Goal: Task Accomplishment & Management: Use online tool/utility

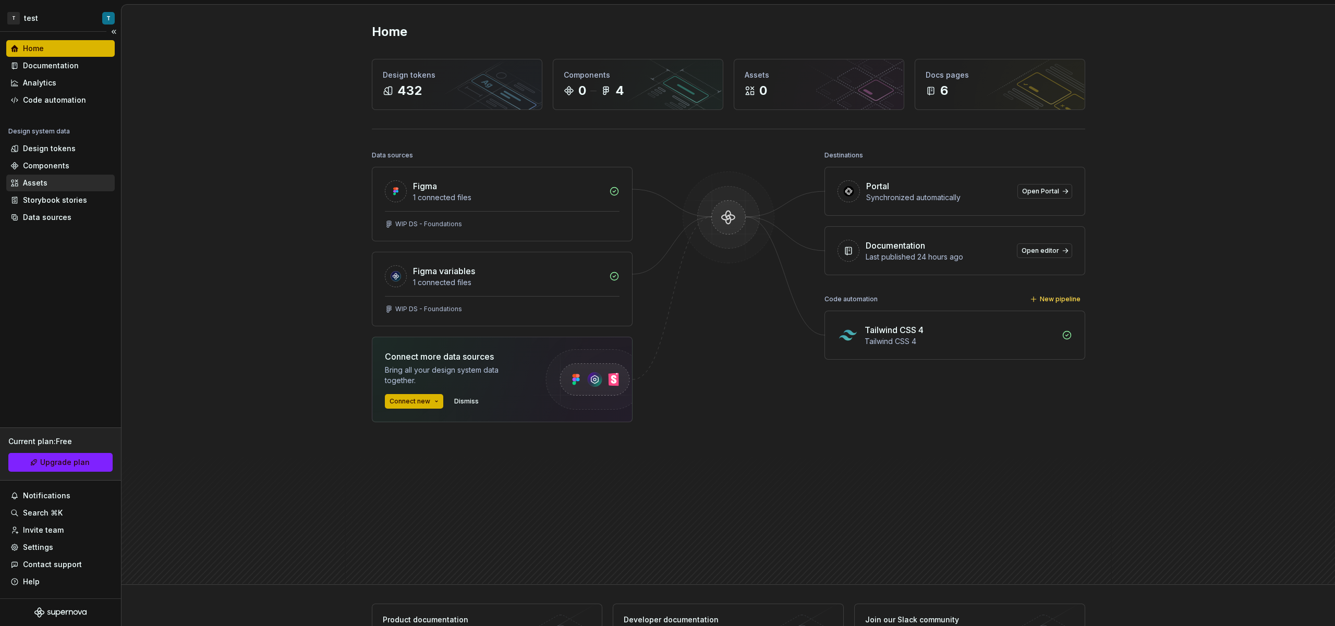
click at [52, 188] on div "Assets" at bounding box center [60, 183] width 100 height 10
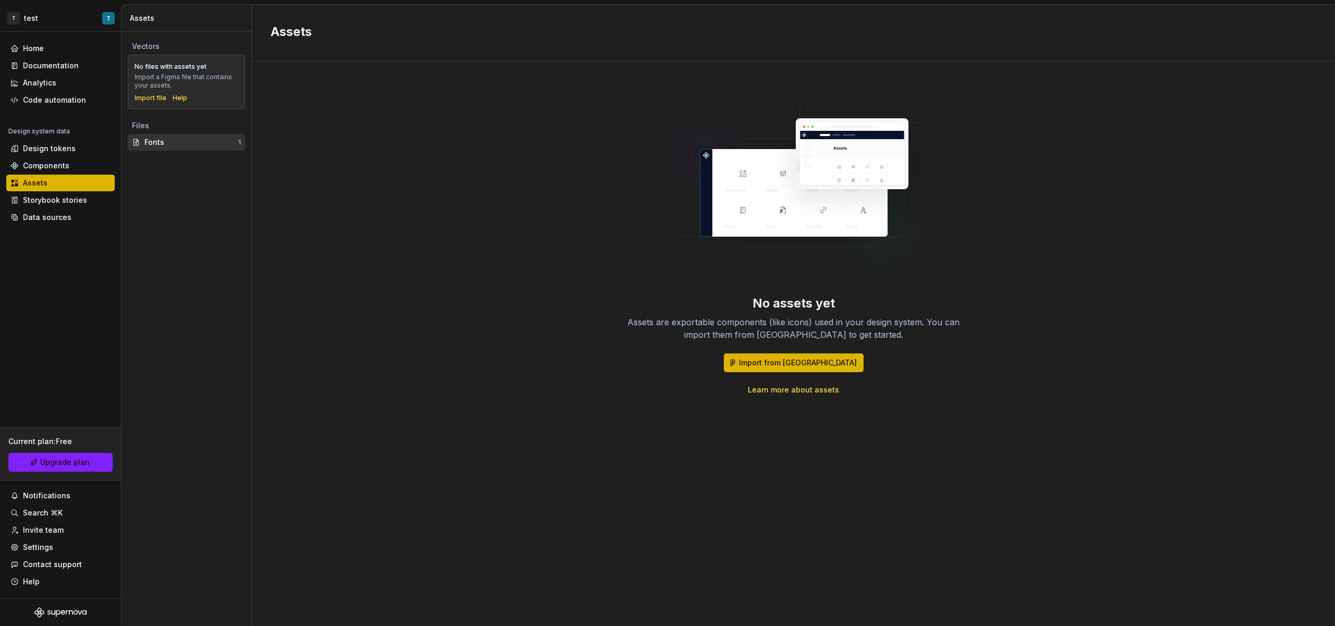
click at [165, 139] on div "Fonts" at bounding box center [191, 142] width 94 height 10
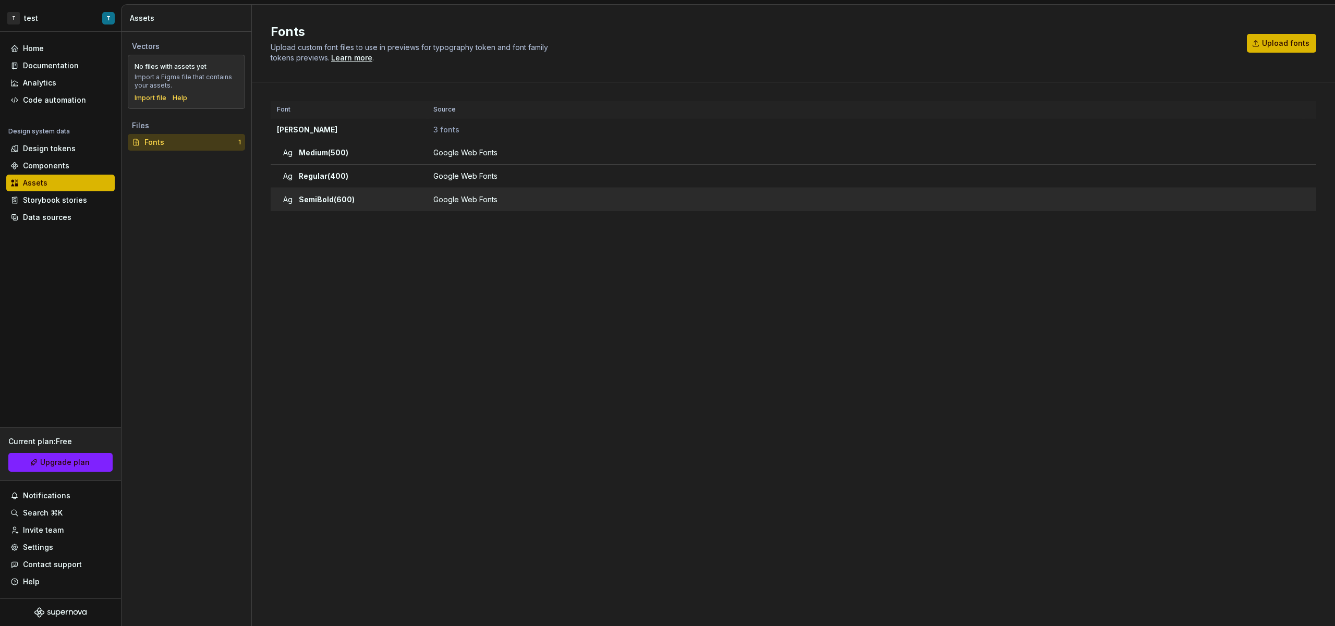
click at [327, 197] on span "SemiBold (600)" at bounding box center [327, 199] width 56 height 10
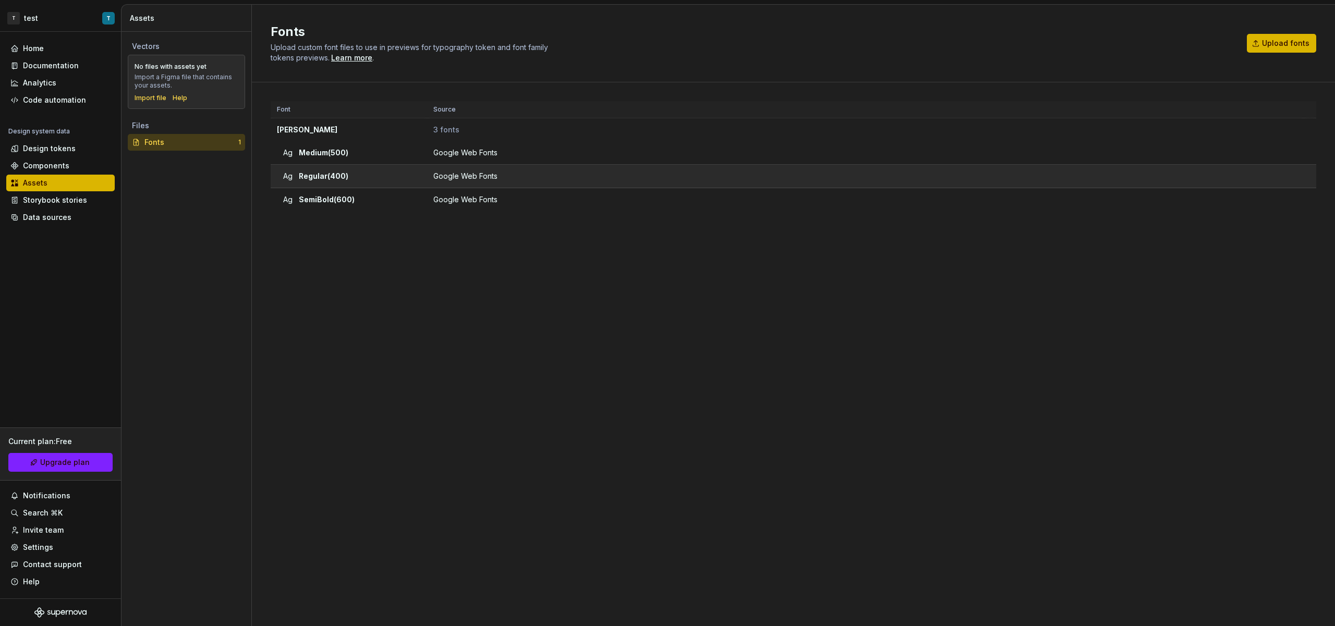
drag, startPoint x: 326, startPoint y: 177, endPoint x: 326, endPoint y: 169, distance: 7.3
click at [326, 177] on span "Regular (400)" at bounding box center [324, 176] width 50 height 10
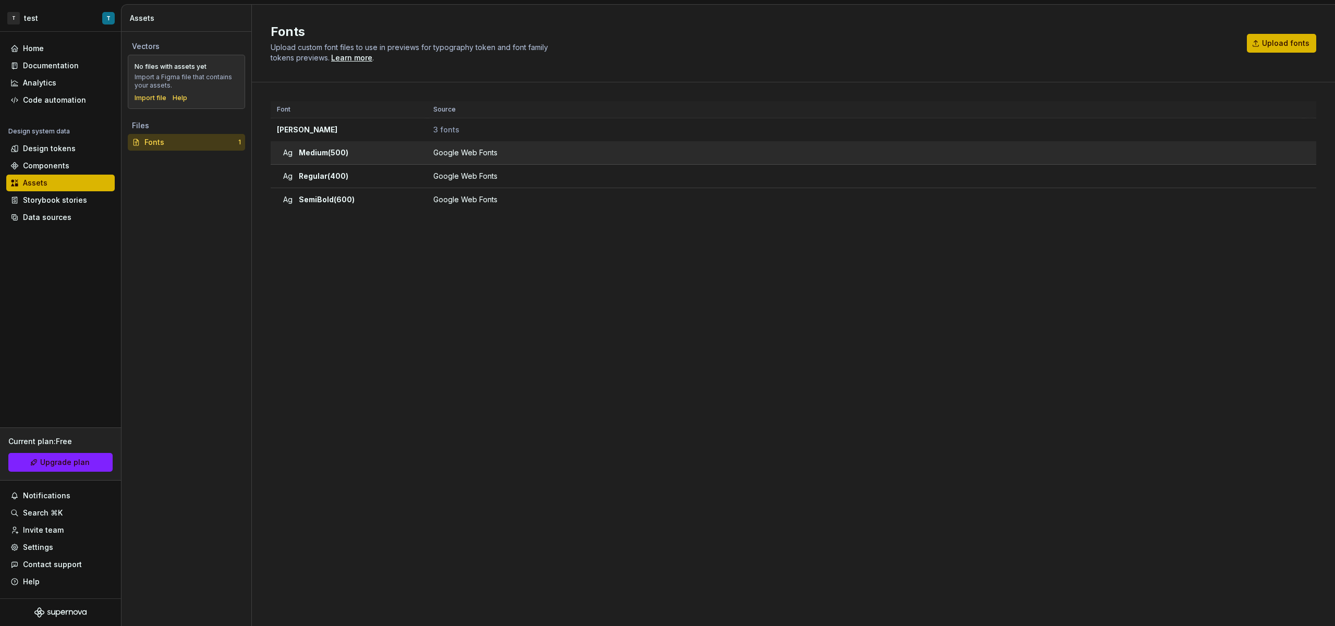
click at [326, 153] on span "Medium (500)" at bounding box center [324, 153] width 50 height 10
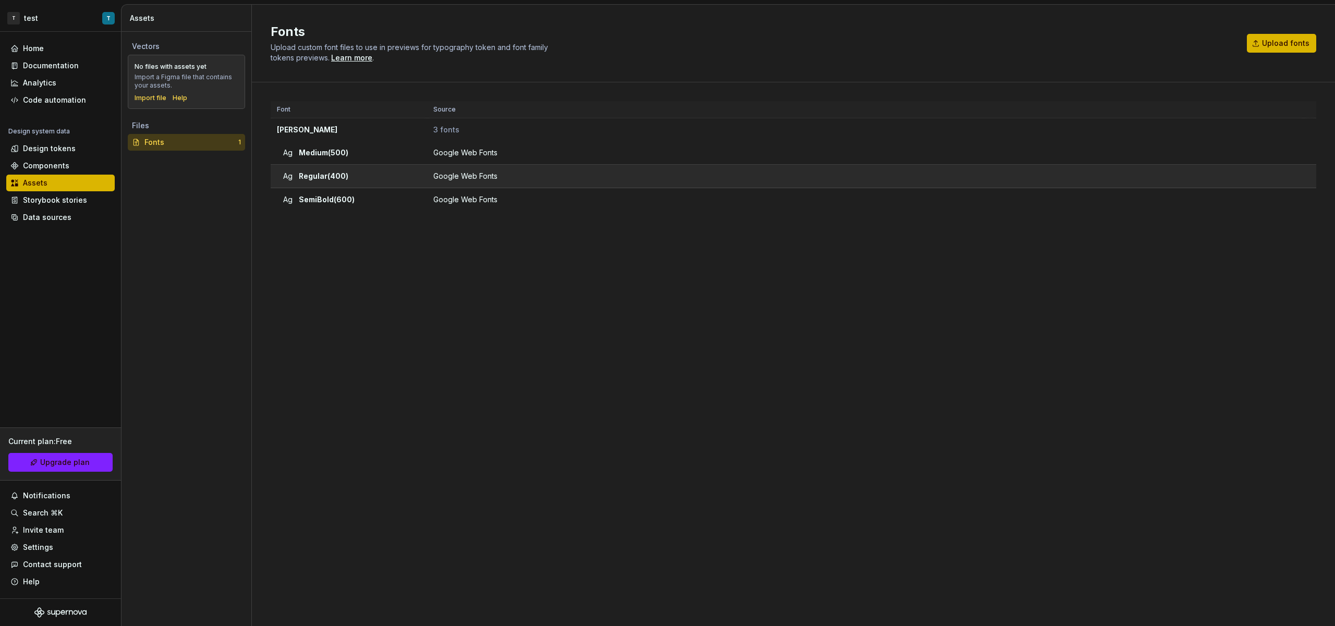
click at [345, 187] on td "Ag Regular (400)" at bounding box center [349, 176] width 156 height 23
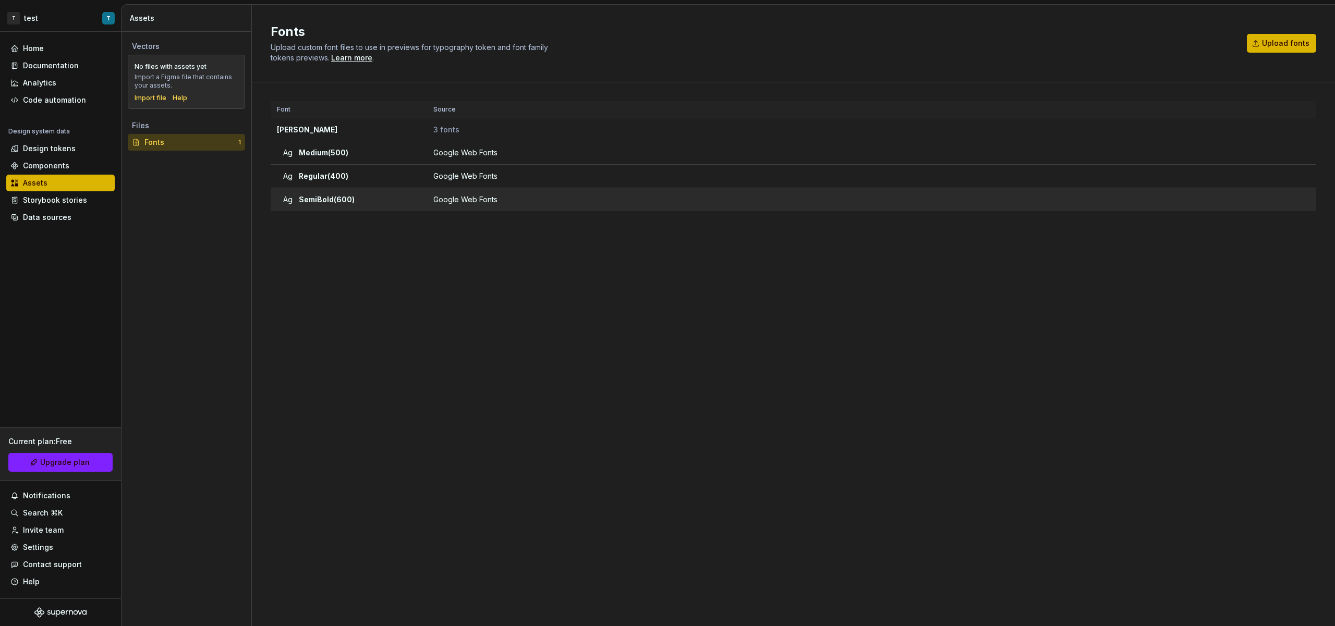
click at [350, 193] on td "Ag SemiBold (600)" at bounding box center [349, 199] width 156 height 23
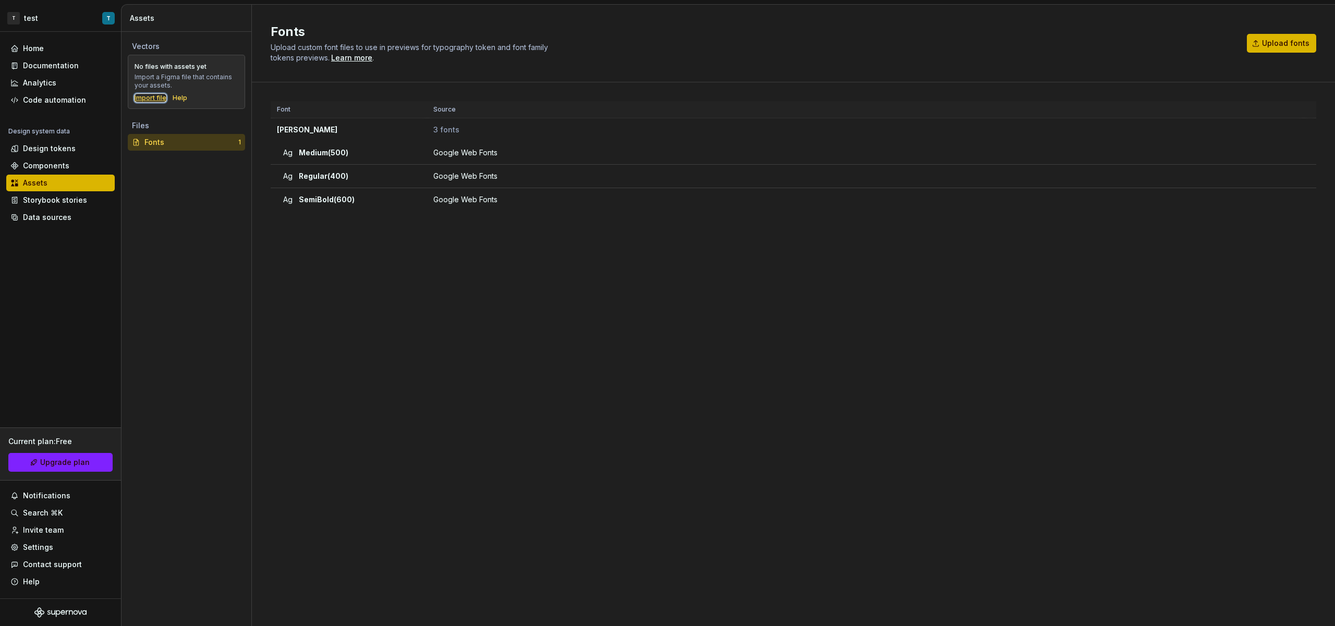
click at [154, 100] on div "Import file" at bounding box center [151, 98] width 32 height 8
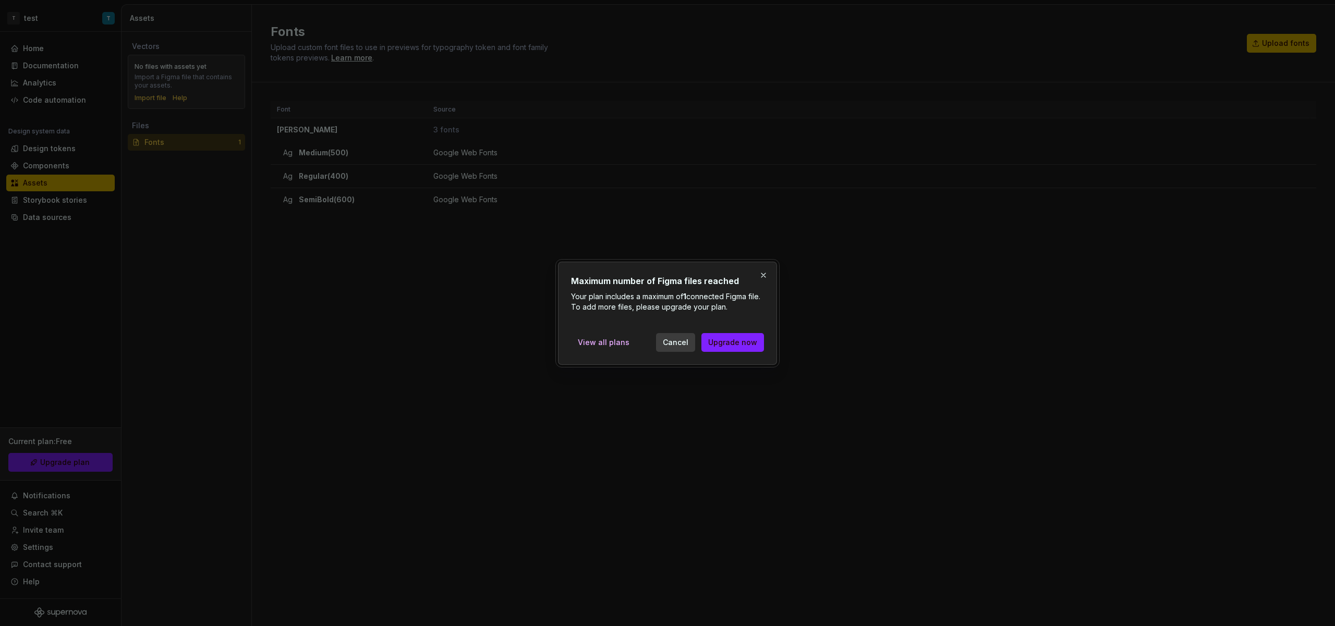
click at [682, 343] on span "Cancel" at bounding box center [676, 342] width 26 height 10
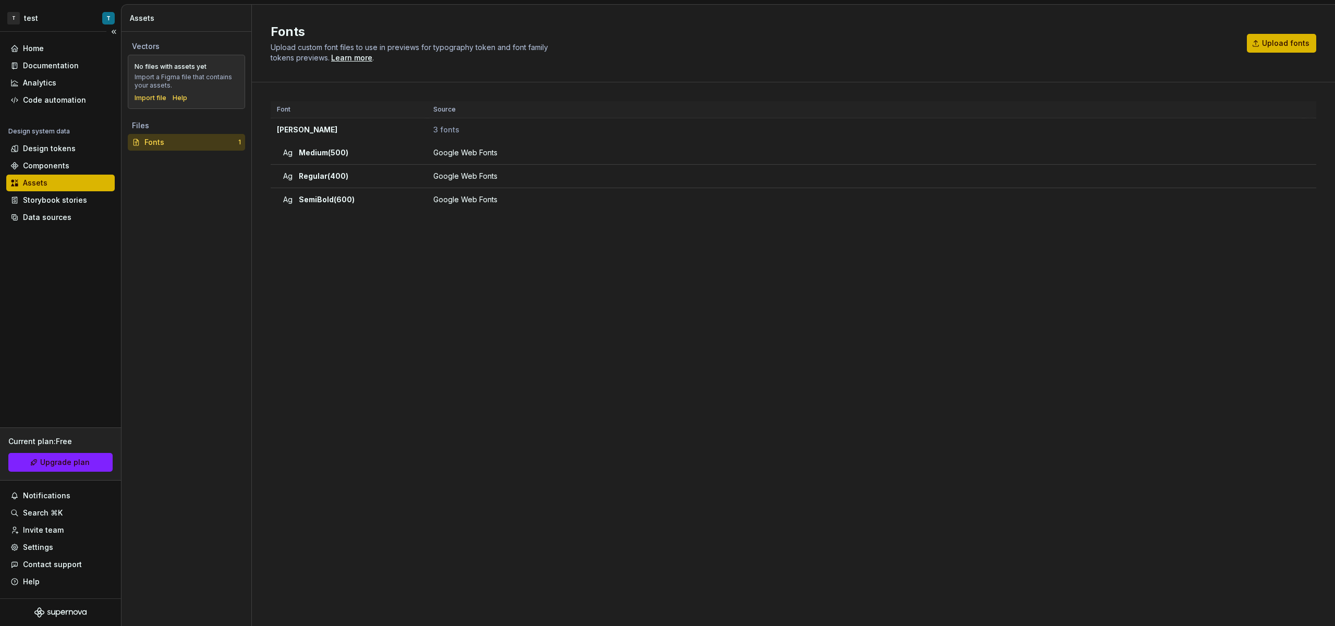
click at [70, 189] on div "Assets" at bounding box center [60, 183] width 108 height 17
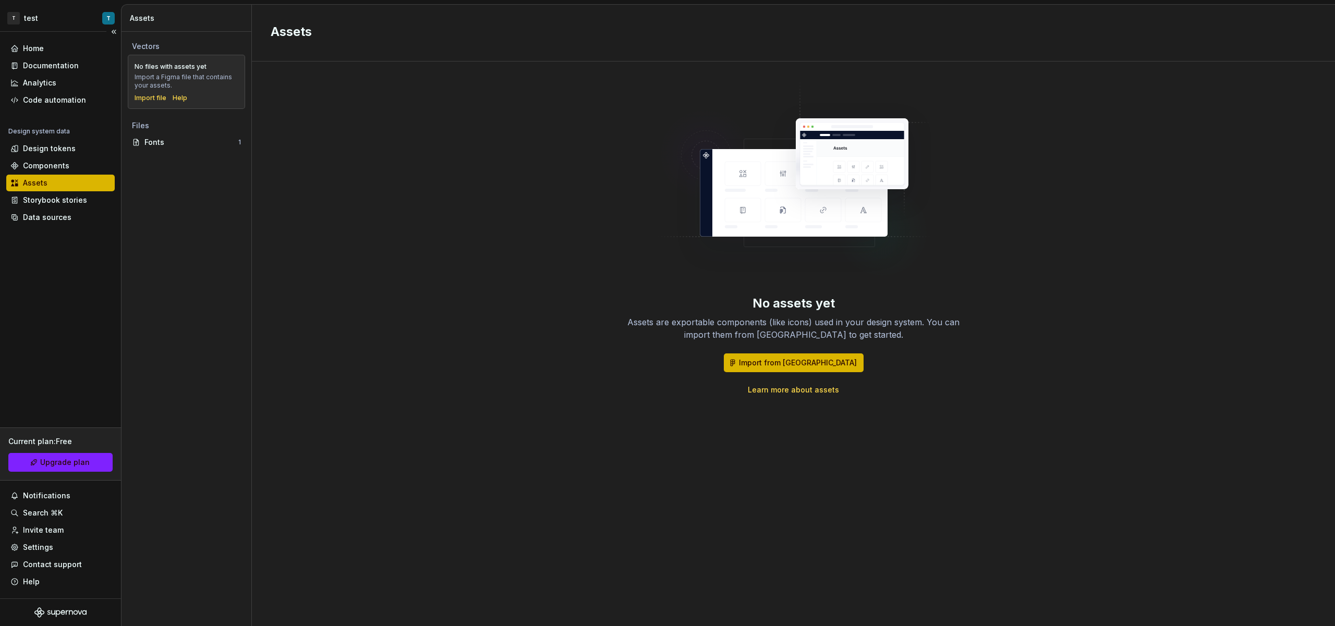
click at [80, 186] on div "Assets" at bounding box center [60, 183] width 100 height 10
click at [56, 150] on div "Design tokens" at bounding box center [49, 148] width 53 height 10
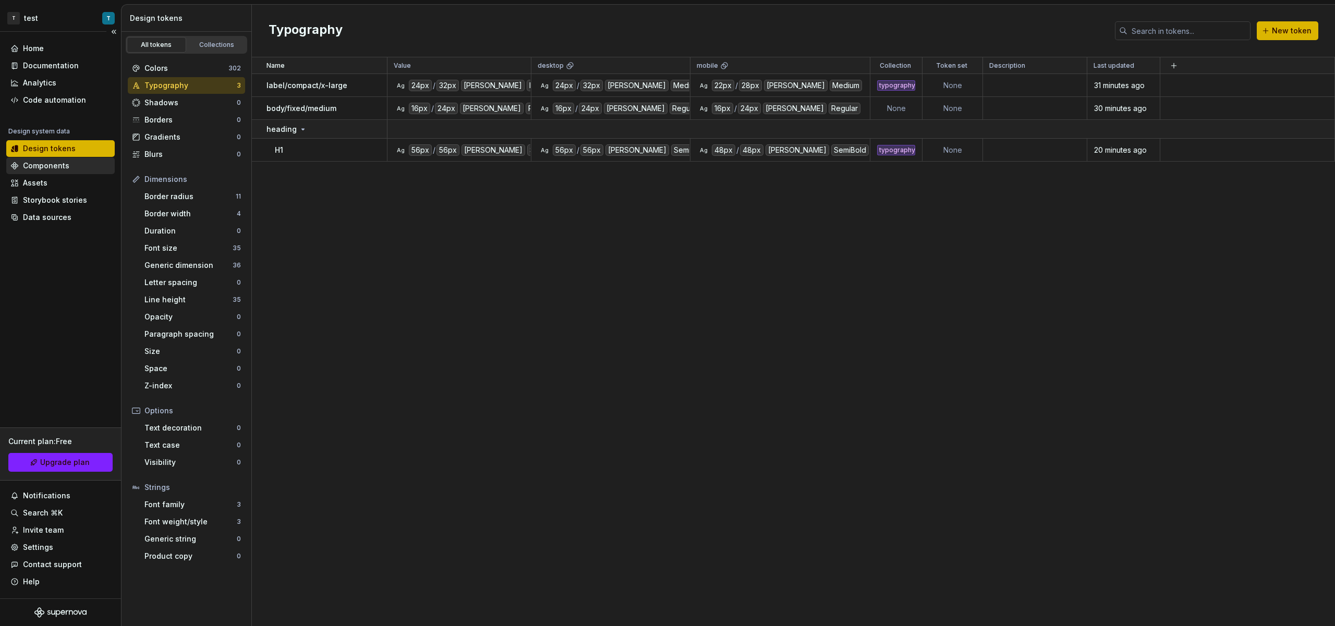
click at [58, 166] on div "Components" at bounding box center [46, 166] width 46 height 10
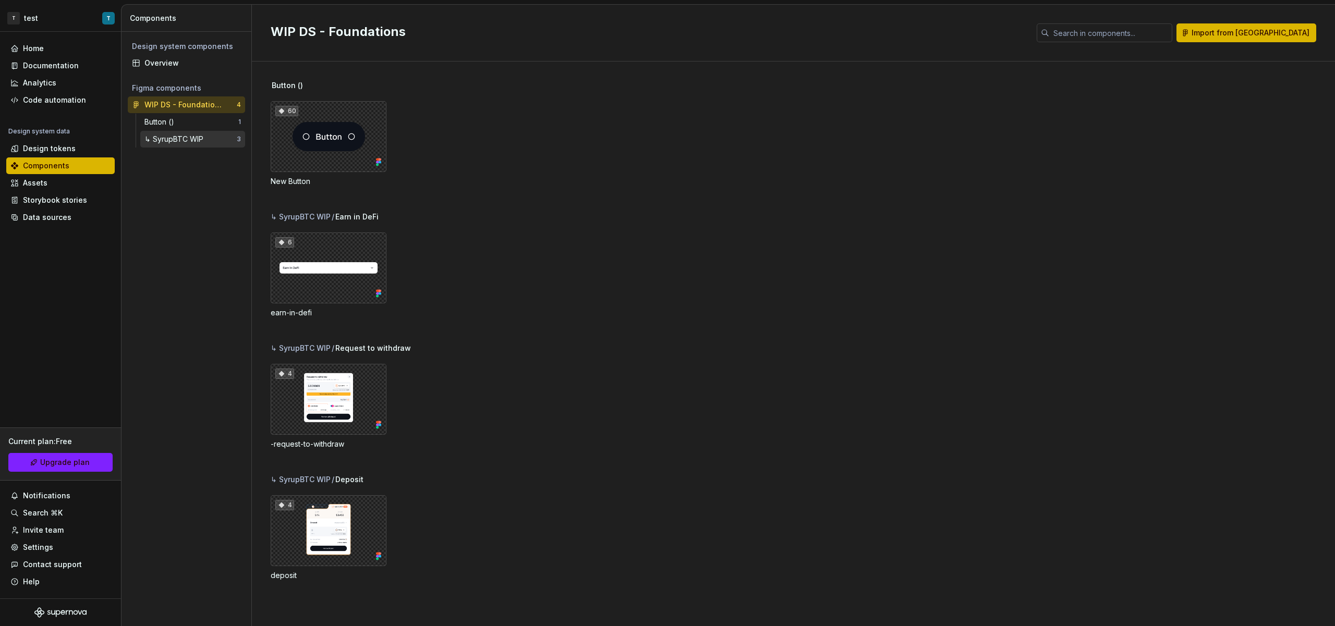
click at [188, 136] on div "↳ SyrupBTC WIP" at bounding box center [175, 139] width 63 height 10
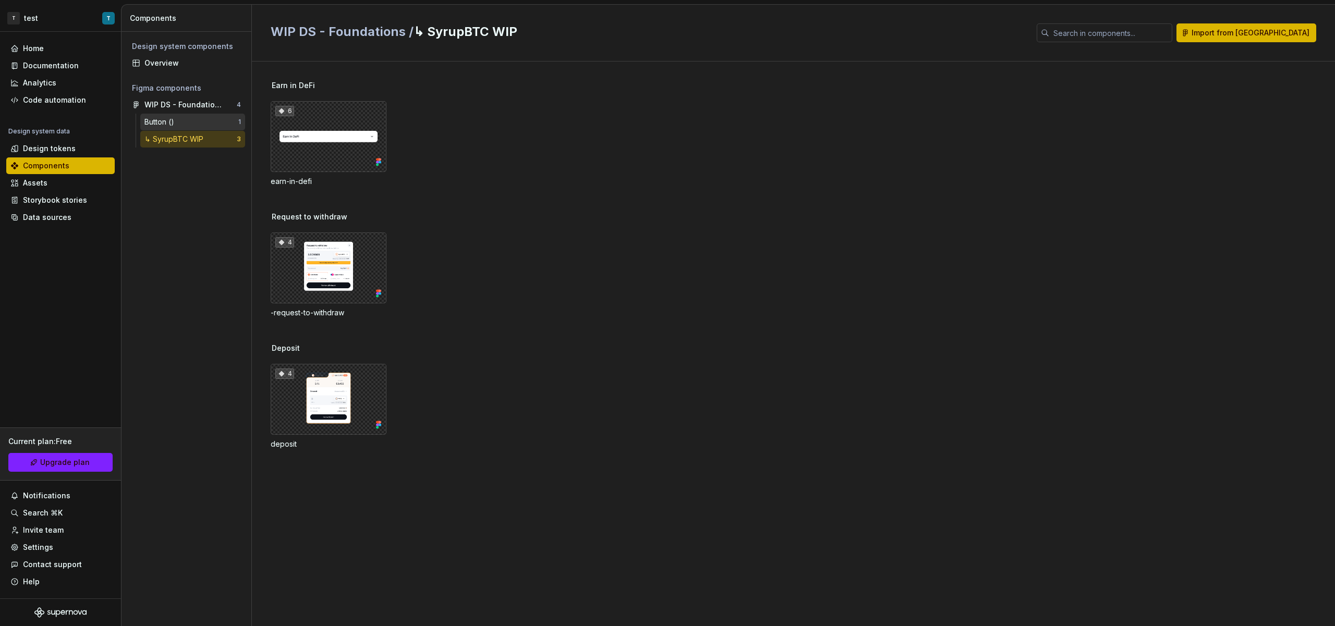
click at [191, 117] on div "Button ()" at bounding box center [191, 122] width 94 height 10
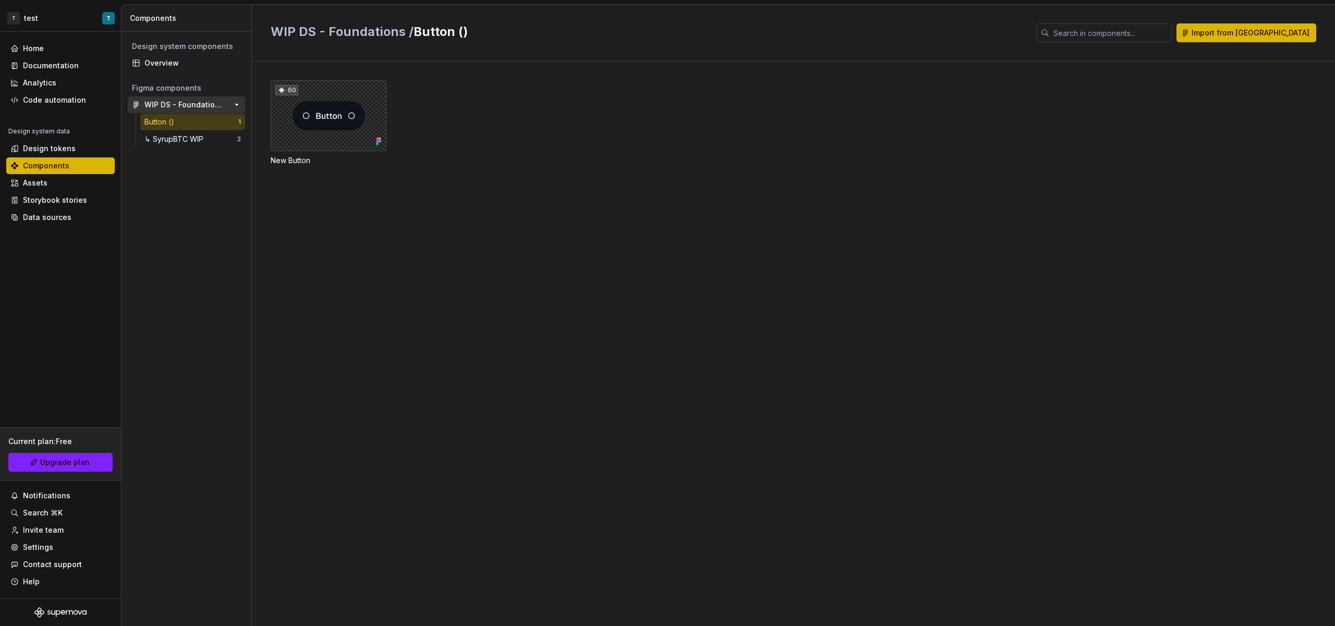
click at [196, 109] on div "WIP DS - Foundations" at bounding box center [183, 105] width 78 height 10
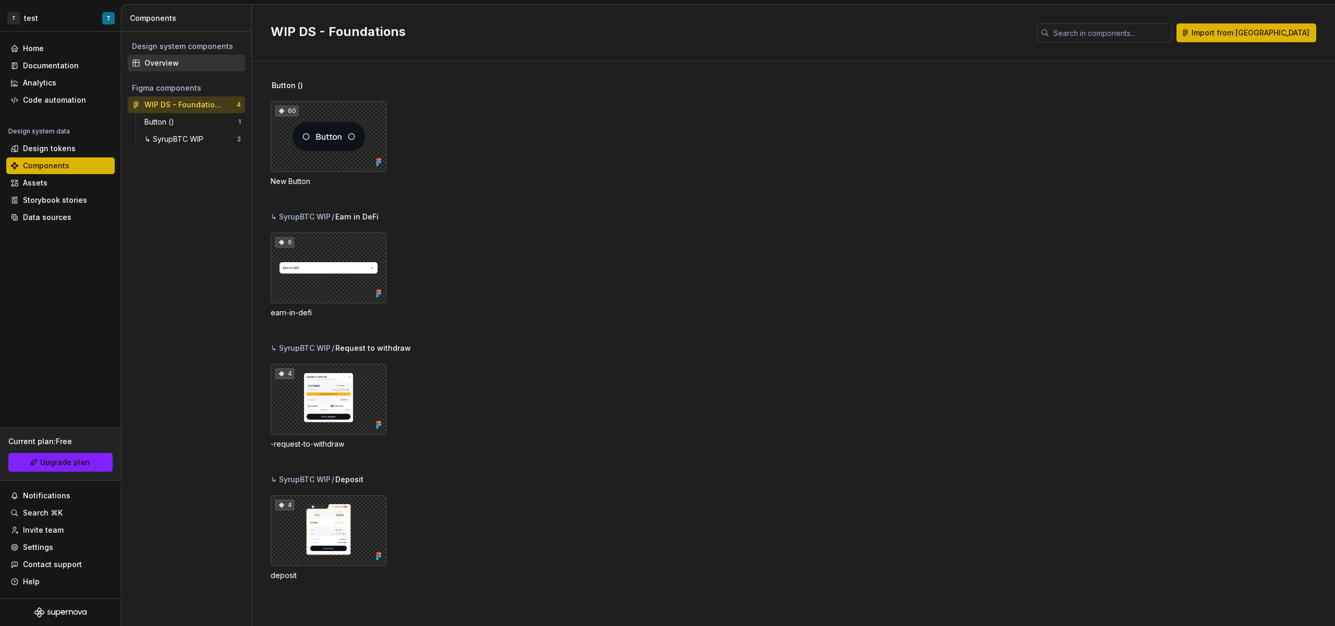
click at [192, 65] on div "Overview" at bounding box center [192, 63] width 96 height 10
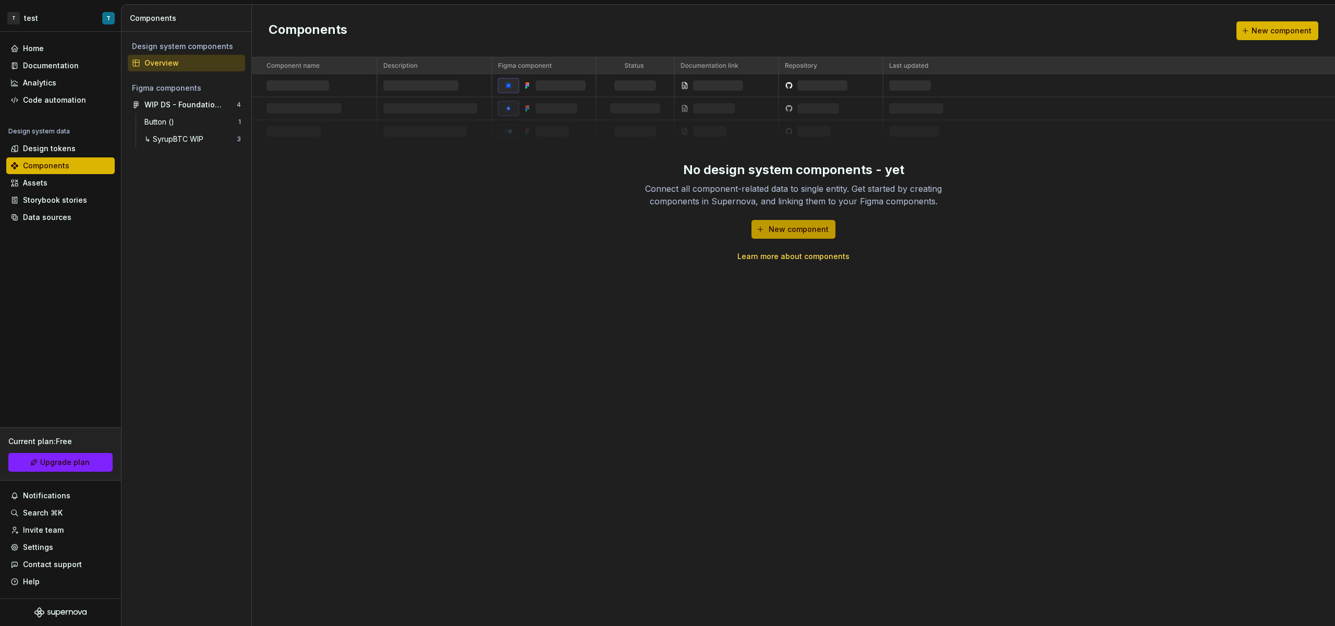
click at [785, 230] on span "New component" at bounding box center [799, 229] width 60 height 10
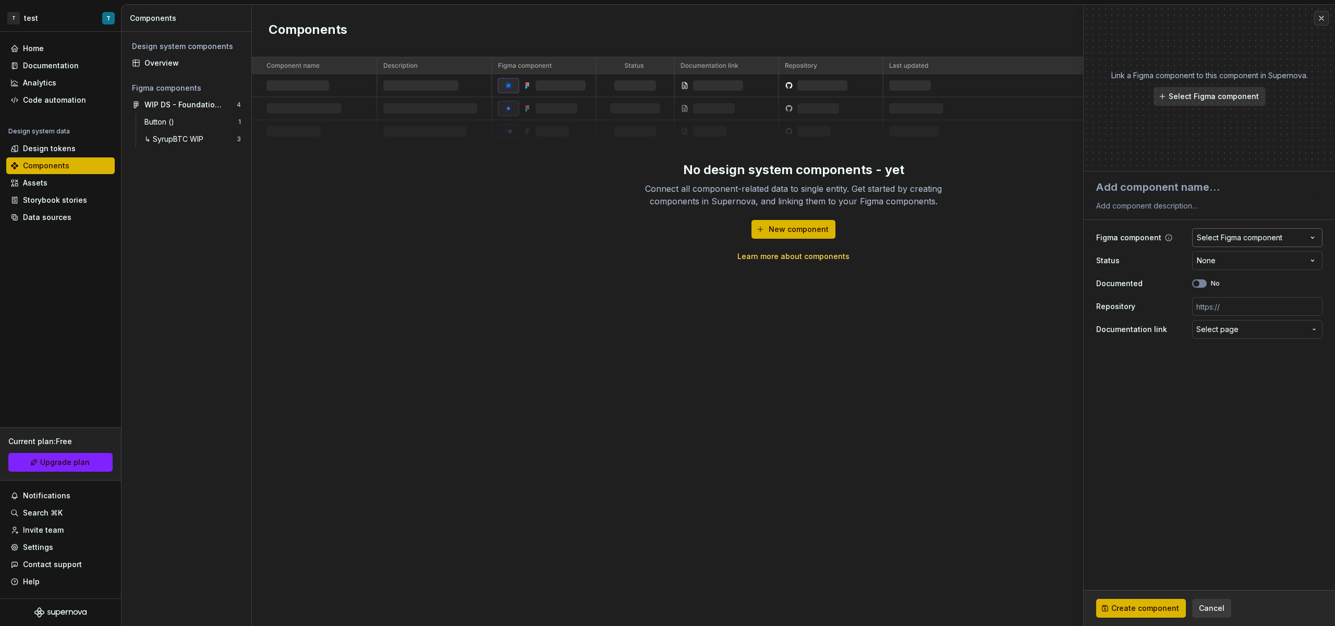
click at [1224, 244] on button "Select Figma component" at bounding box center [1257, 237] width 130 height 19
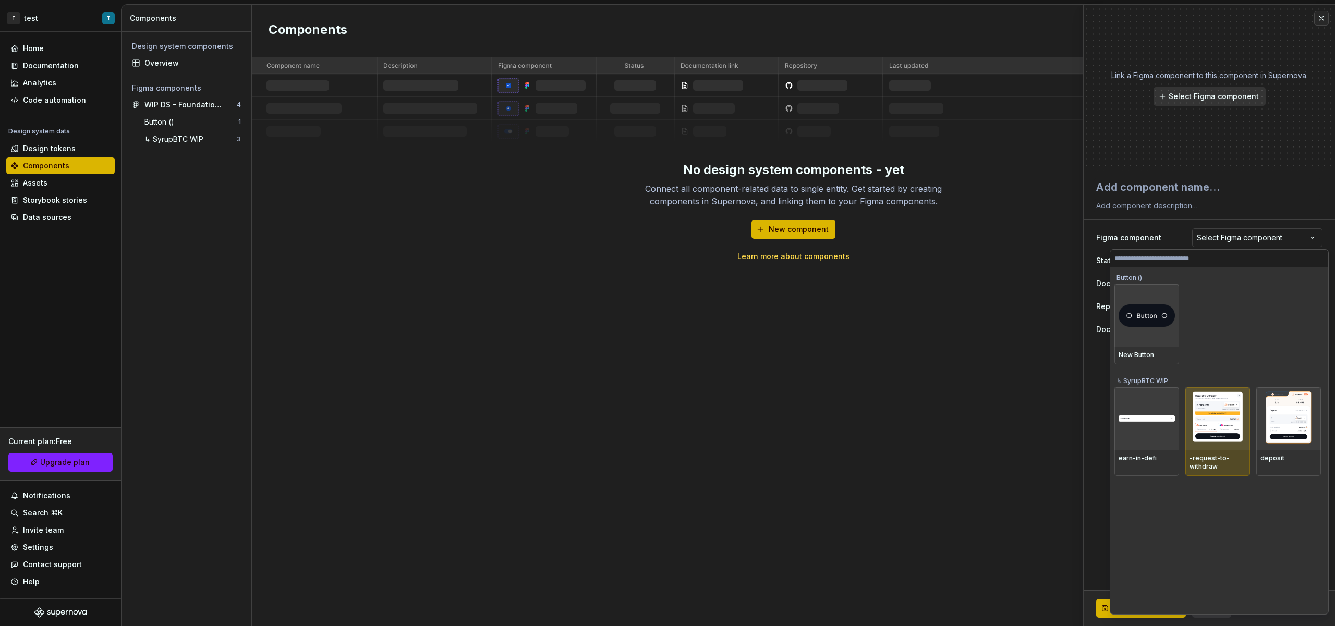
click at [1225, 422] on img at bounding box center [1217, 419] width 54 height 54
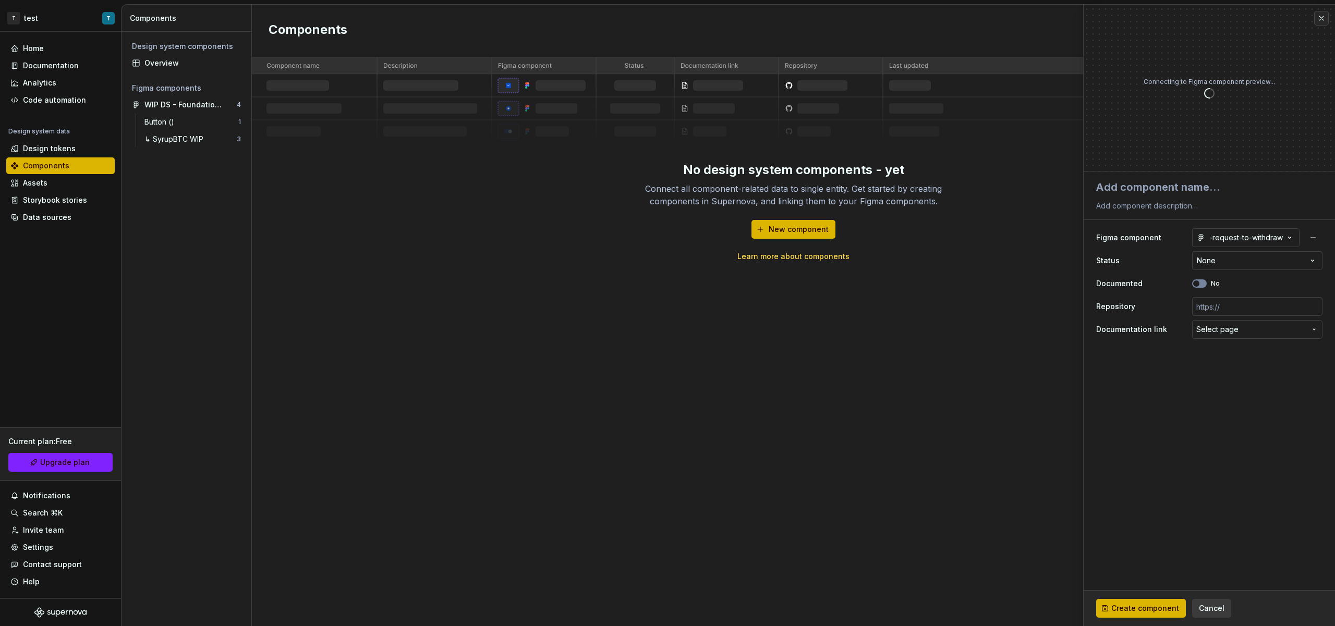
type textarea "*"
click at [1323, 21] on button "button" at bounding box center [1321, 18] width 15 height 15
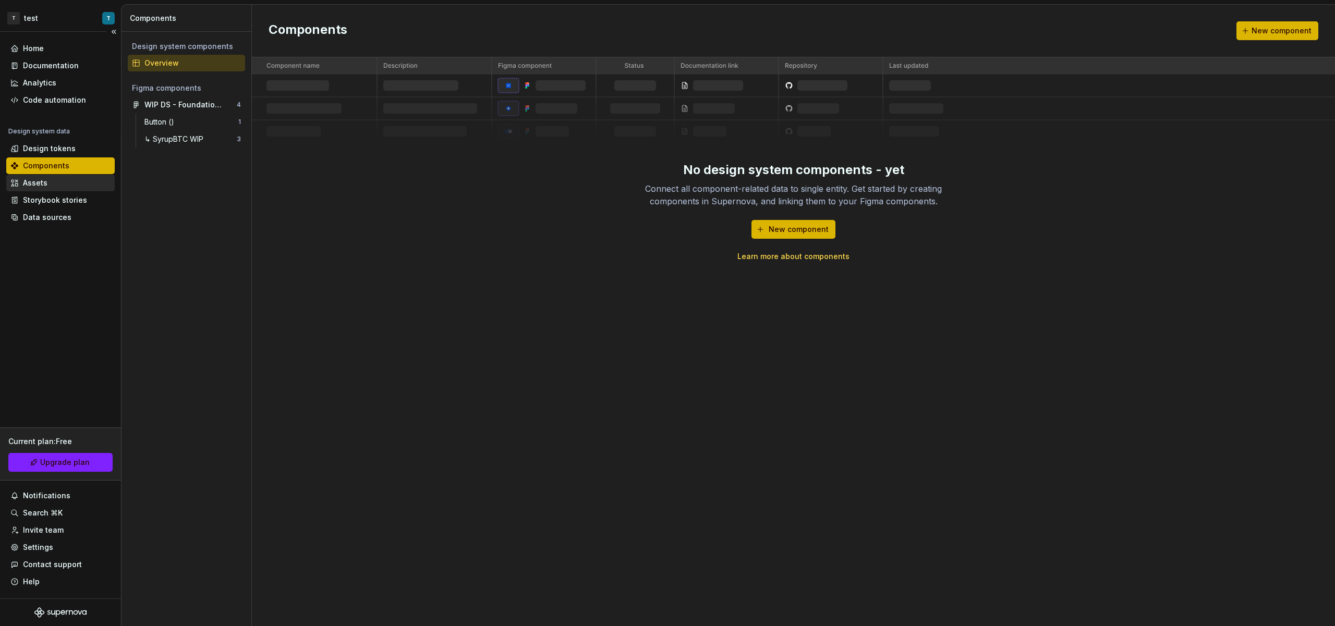
click at [95, 183] on div "Assets" at bounding box center [60, 183] width 100 height 10
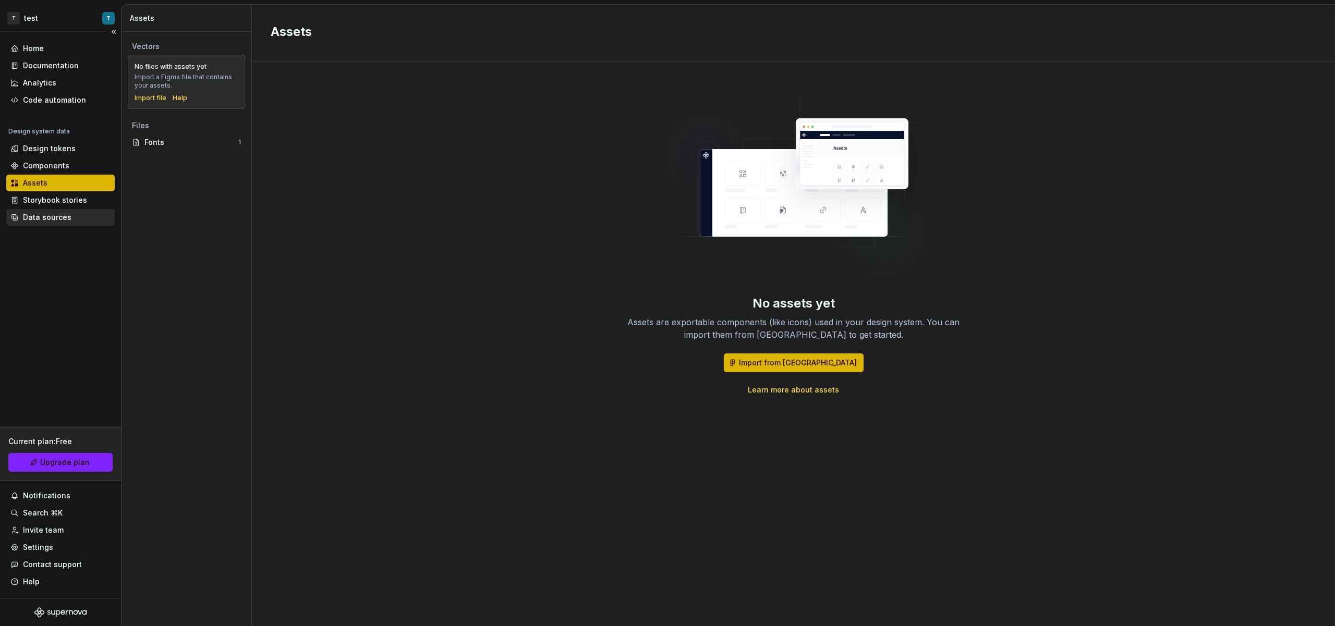
click at [75, 209] on div "Data sources" at bounding box center [60, 217] width 108 height 17
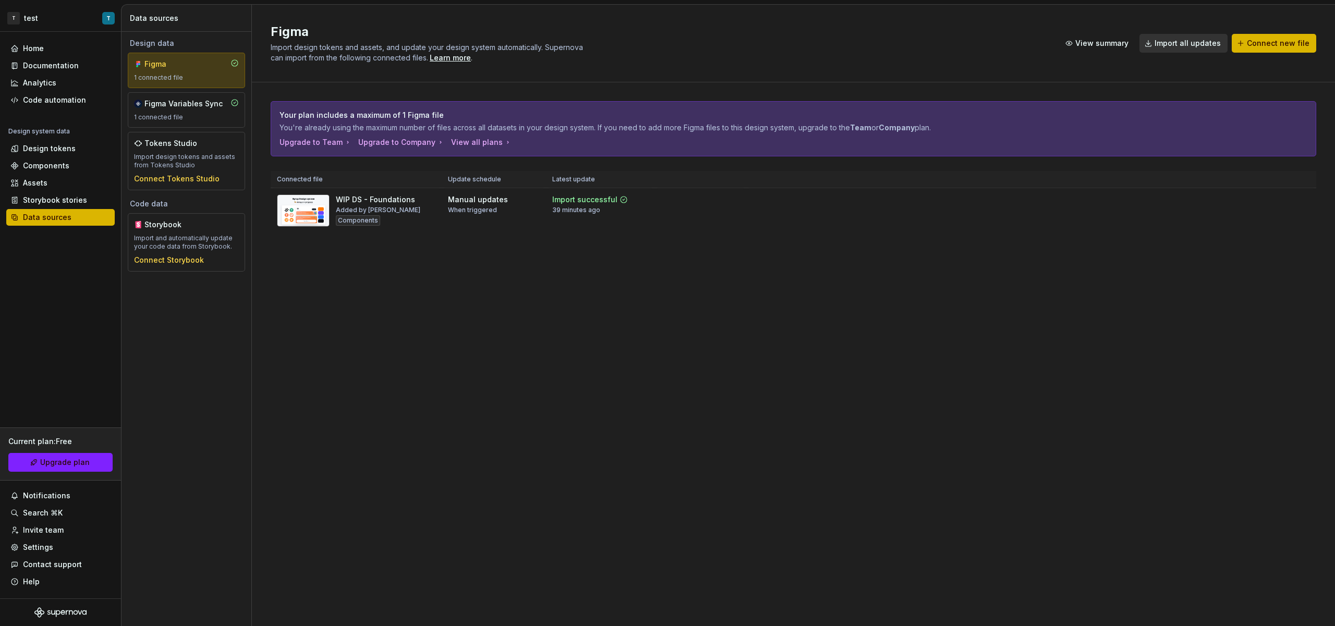
click at [190, 72] on div "Figma 1 connected file" at bounding box center [186, 70] width 105 height 23
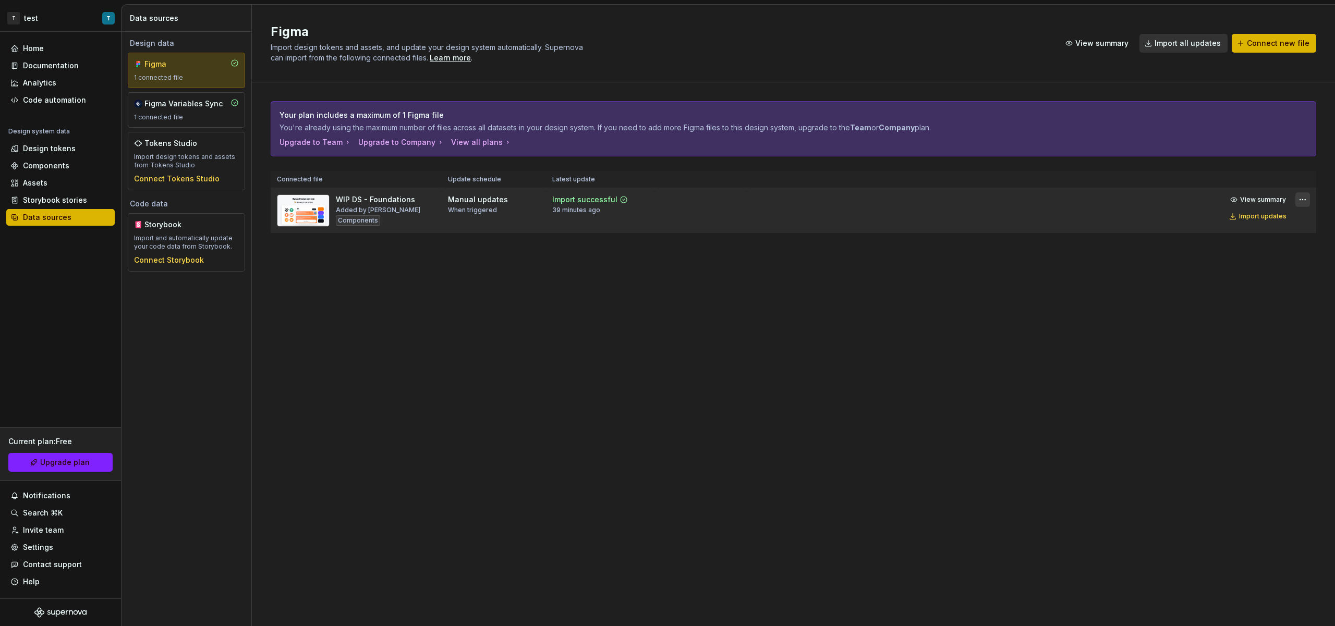
click at [1300, 201] on html "T test T Home Documentation Analytics Code automation Design system data Design…" at bounding box center [667, 313] width 1335 height 626
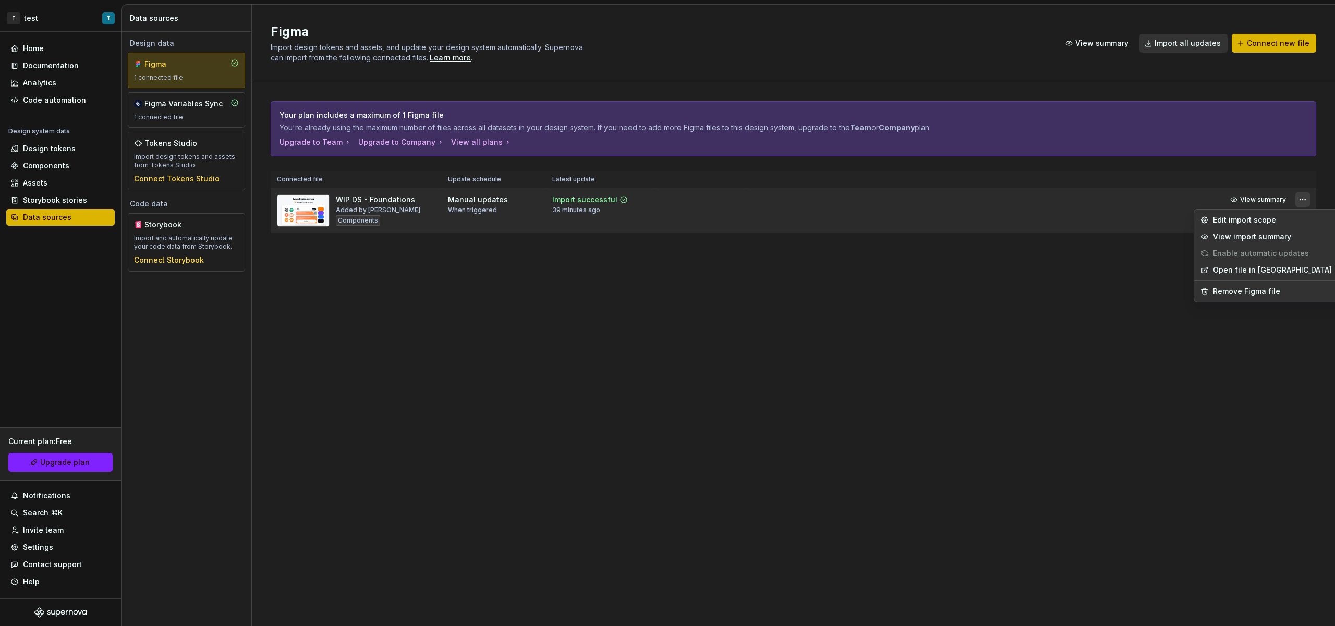
click at [1300, 201] on html "T test T Home Documentation Analytics Code automation Design system data Design…" at bounding box center [667, 313] width 1335 height 626
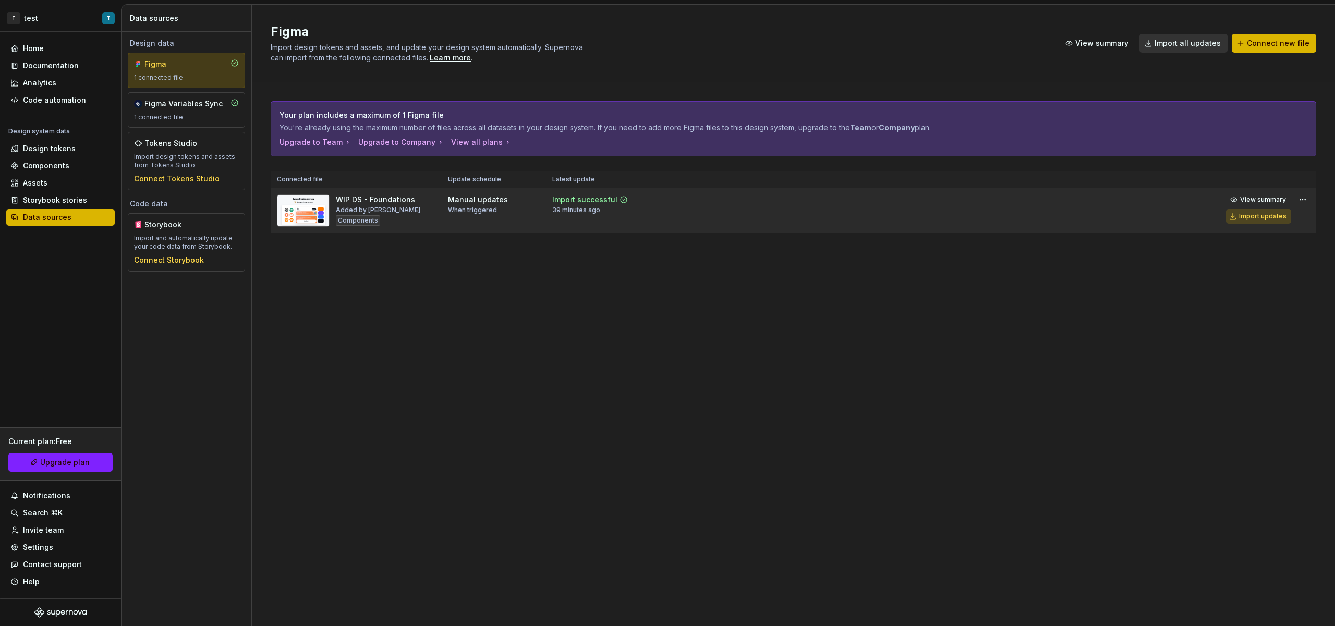
click at [1267, 212] on div "Import updates" at bounding box center [1262, 216] width 47 height 8
click at [51, 184] on div "Assets" at bounding box center [60, 183] width 100 height 10
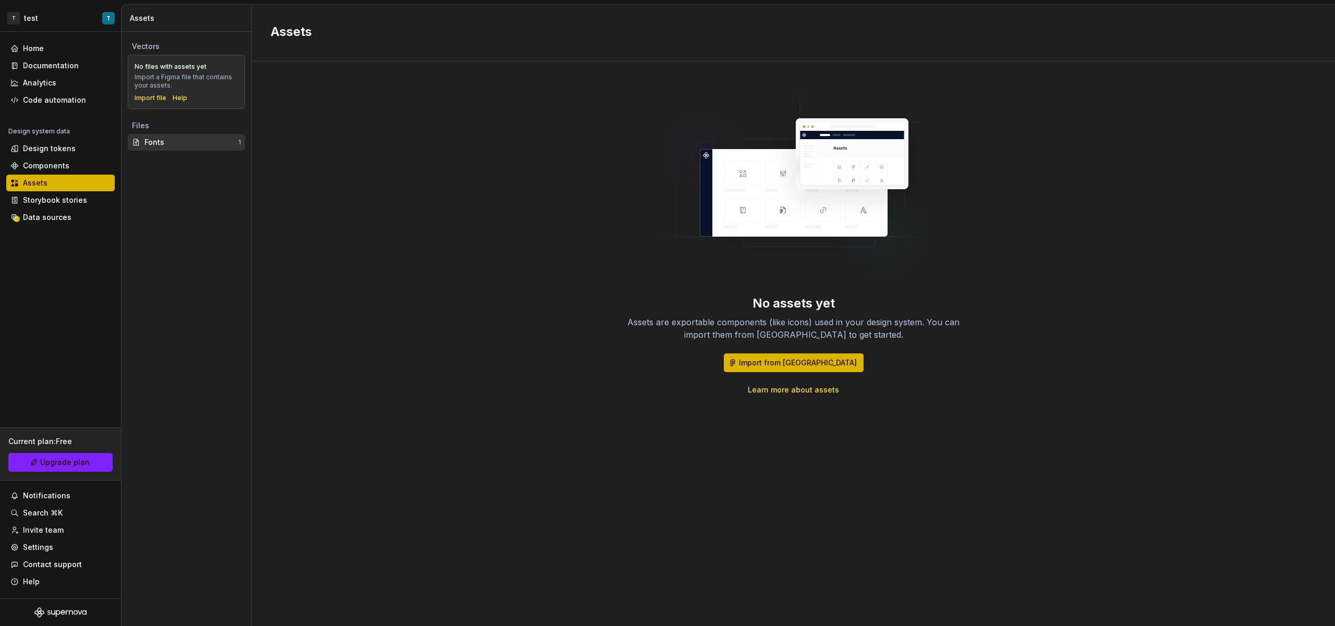
click at [166, 140] on div "Fonts" at bounding box center [191, 142] width 94 height 10
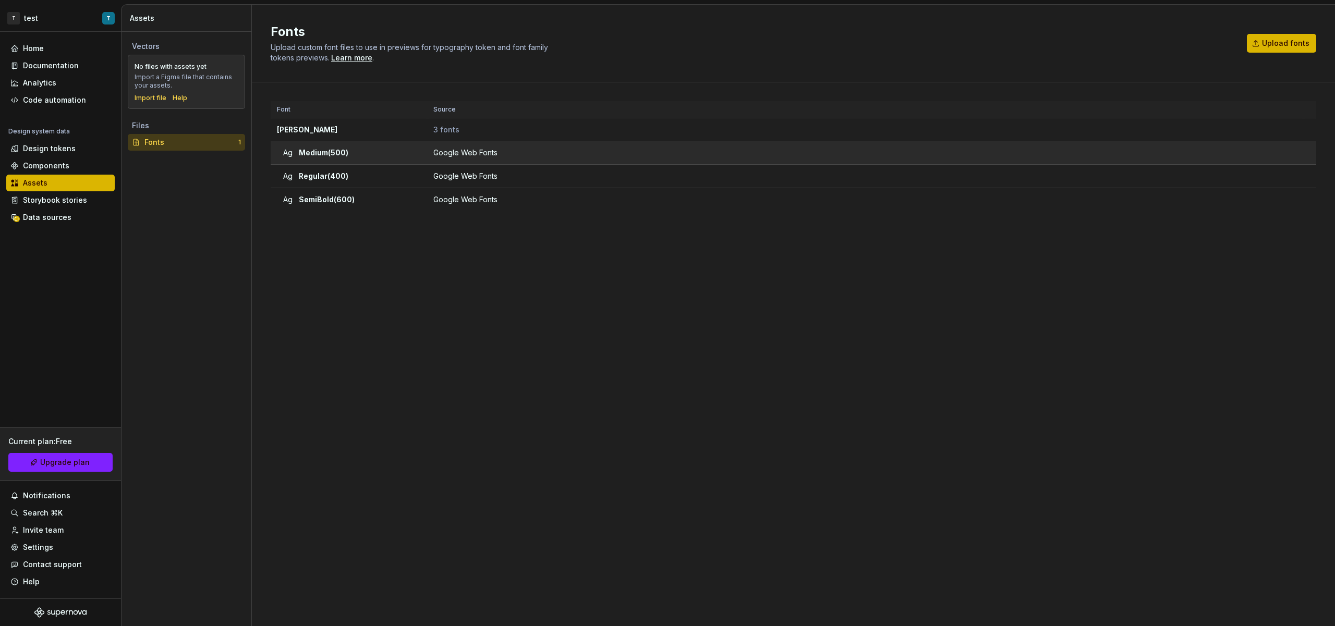
click at [445, 153] on div "Google Web Fonts" at bounding box center [867, 153] width 869 height 10
drag, startPoint x: 445, startPoint y: 153, endPoint x: 391, endPoint y: 154, distance: 53.7
click at [444, 153] on div "Google Web Fonts" at bounding box center [867, 153] width 869 height 10
click at [339, 151] on span "Medium (500)" at bounding box center [324, 153] width 50 height 10
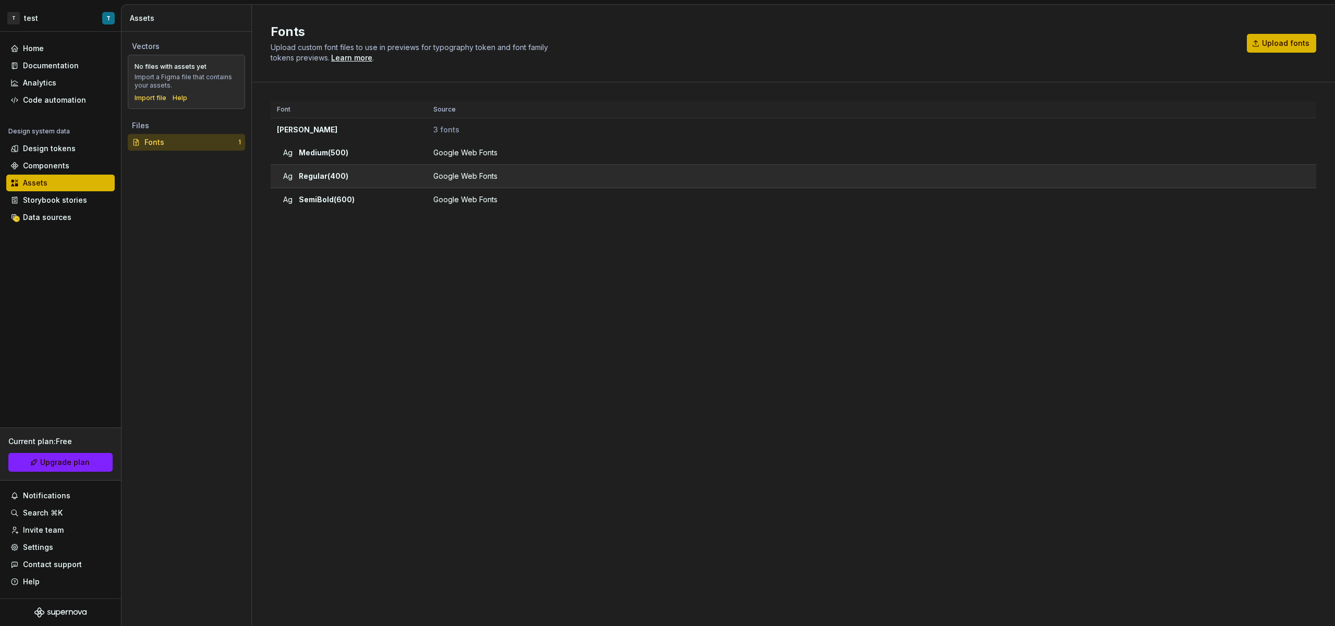
click at [338, 184] on td "Ag Regular (400)" at bounding box center [349, 176] width 156 height 23
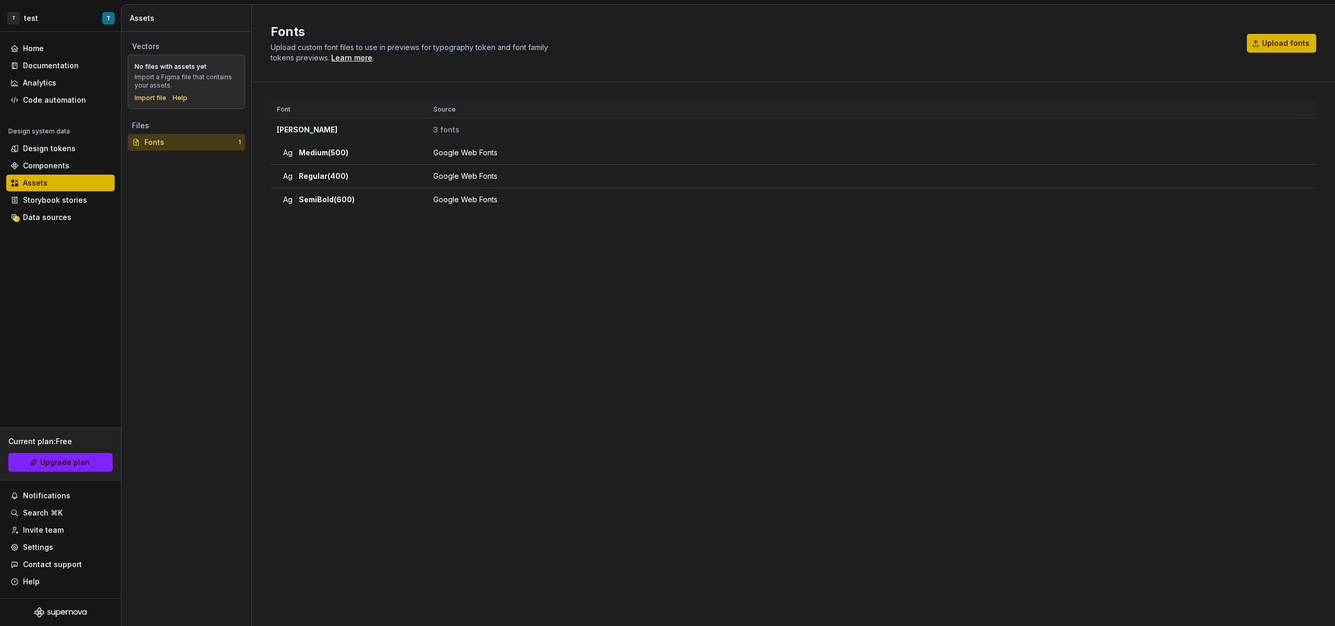
click at [343, 229] on div "Font Source [PERSON_NAME] 3 fonts Ag Medium (500) Google Web Fonts Ag Regular (…" at bounding box center [793, 343] width 1045 height 485
click at [60, 214] on div "Data sources" at bounding box center [47, 217] width 48 height 10
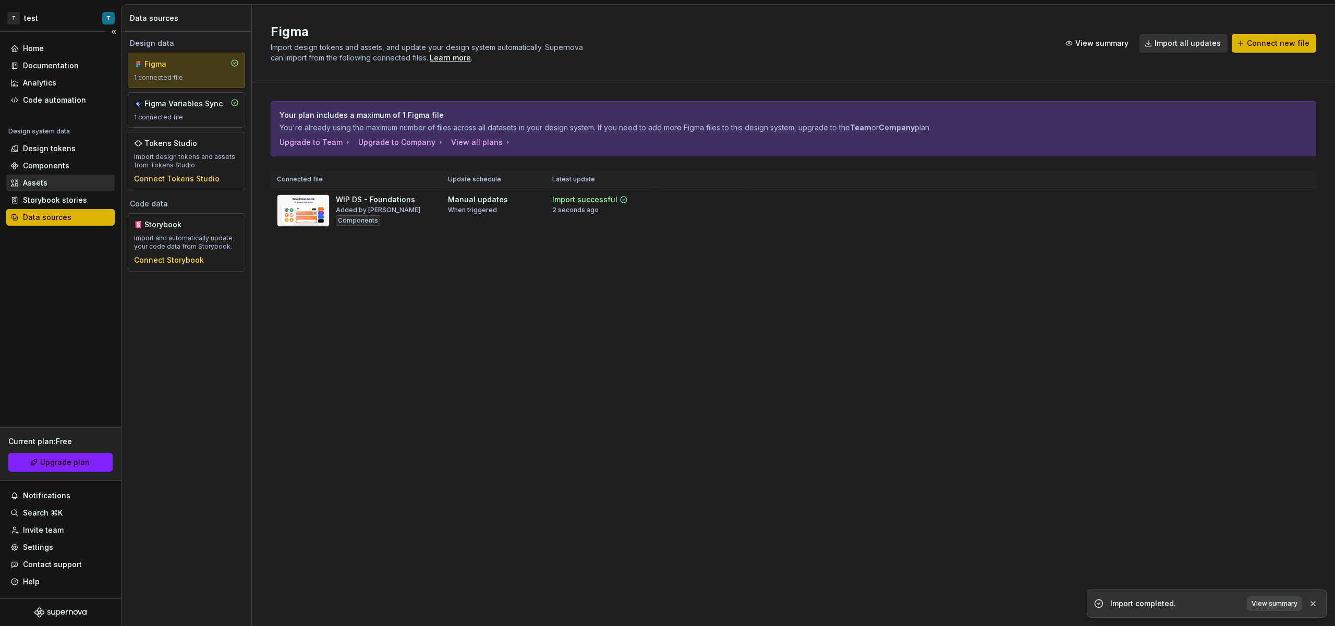
click at [49, 185] on div "Assets" at bounding box center [60, 183] width 100 height 10
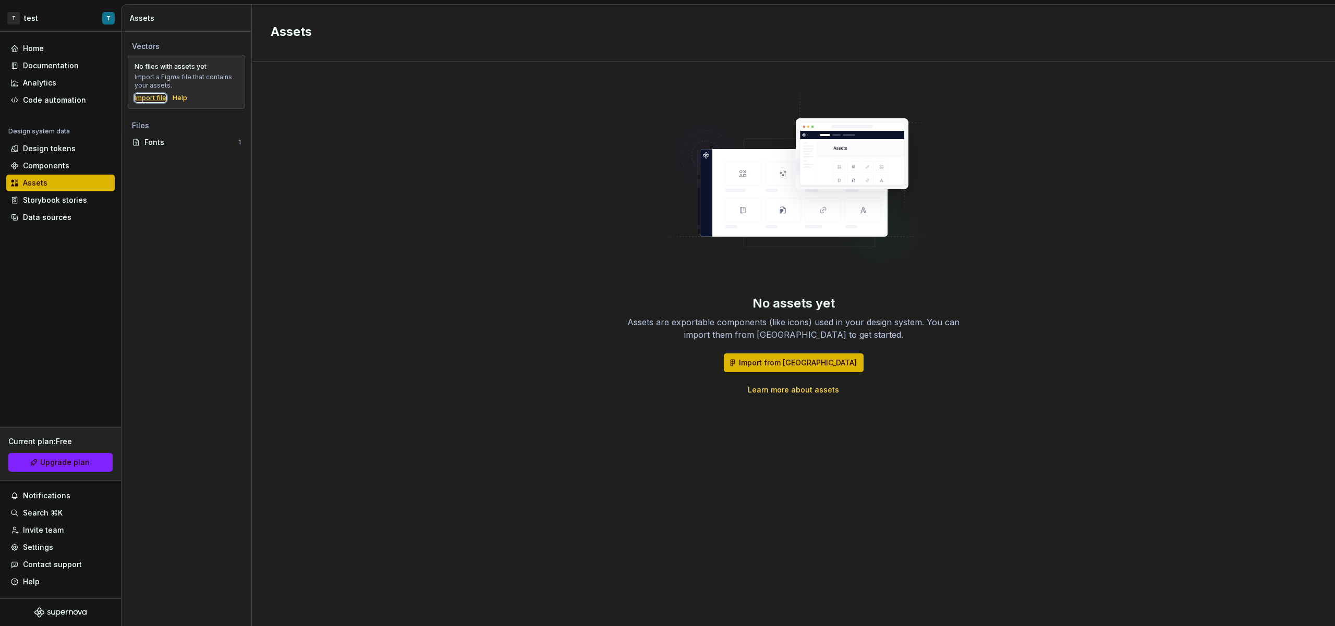
click at [143, 95] on div "Import file" at bounding box center [151, 98] width 32 height 8
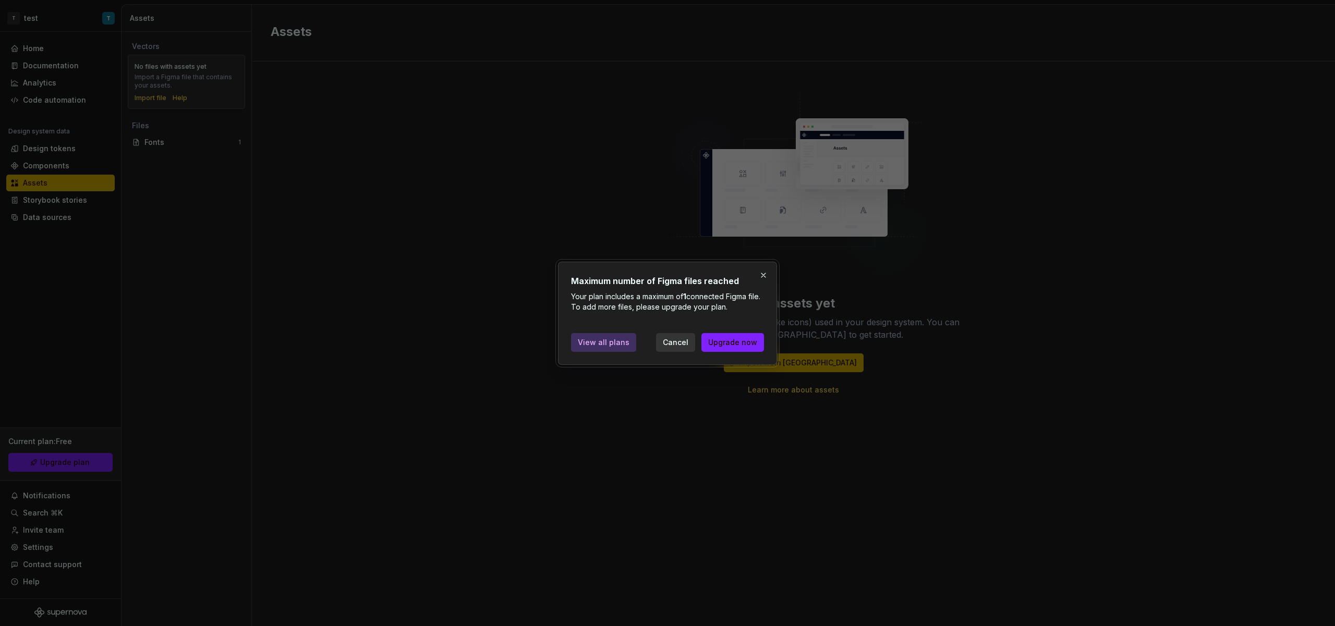
drag, startPoint x: 681, startPoint y: 341, endPoint x: 626, endPoint y: 343, distance: 55.3
click at [626, 343] on div "View all plans Cancel Upgrade now" at bounding box center [667, 340] width 193 height 23
click at [679, 343] on span "Cancel" at bounding box center [676, 342] width 26 height 10
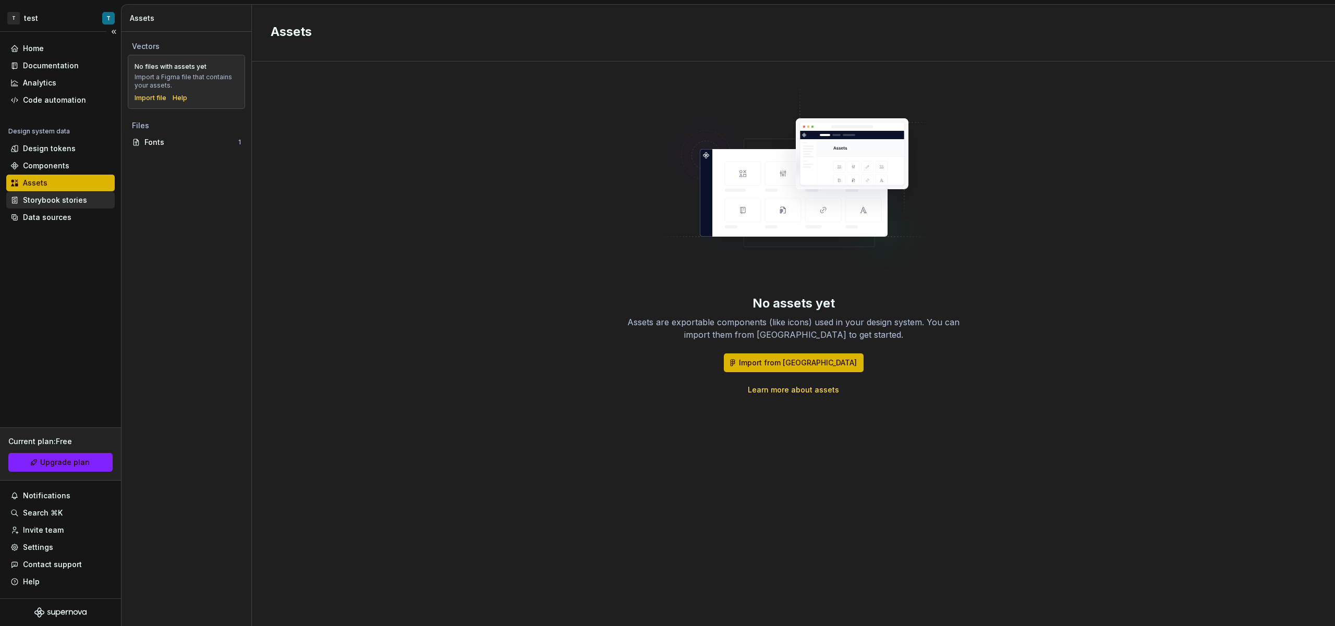
click at [74, 198] on div "Storybook stories" at bounding box center [55, 200] width 64 height 10
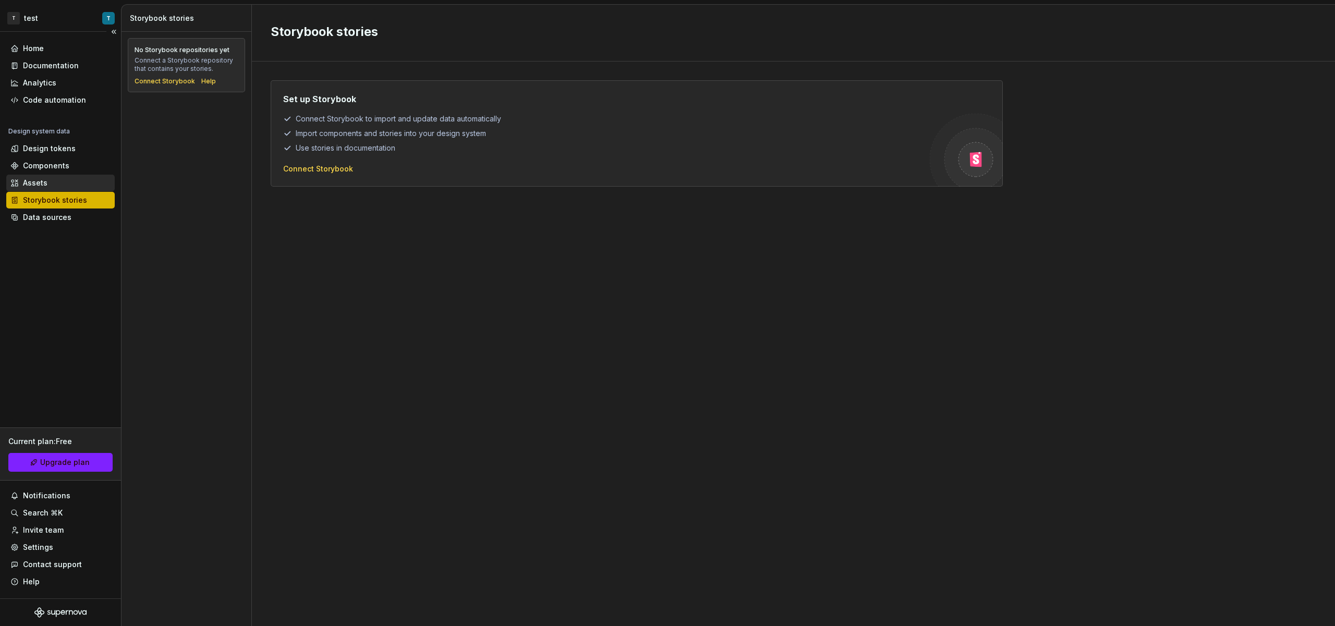
click at [65, 179] on div "Assets" at bounding box center [60, 183] width 100 height 10
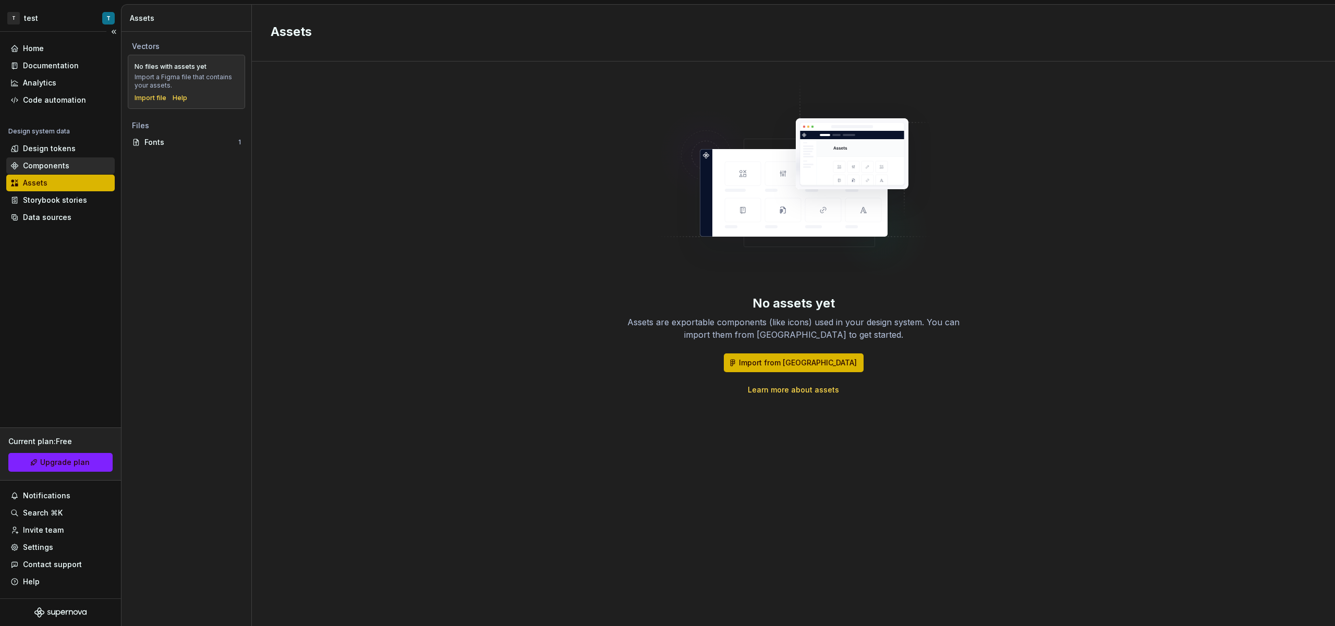
click at [66, 166] on div "Components" at bounding box center [46, 166] width 46 height 10
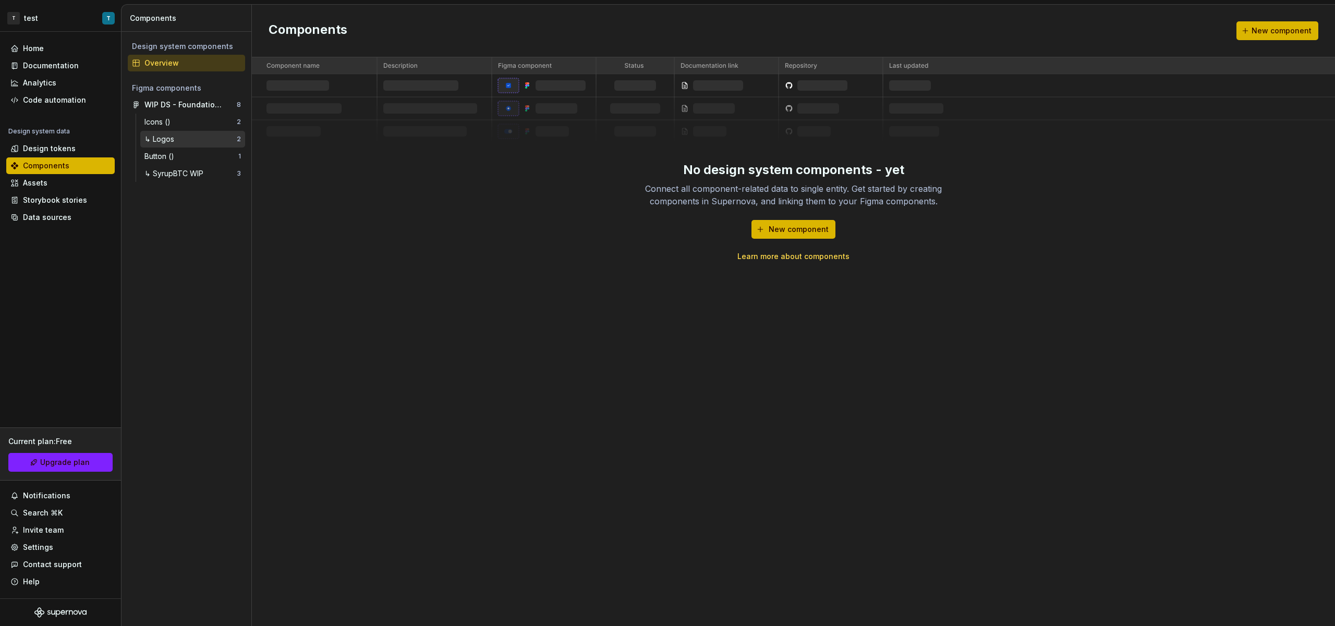
click at [193, 139] on div "↳ Logos" at bounding box center [190, 139] width 92 height 10
click at [193, 126] on div "Icons ()" at bounding box center [190, 122] width 92 height 10
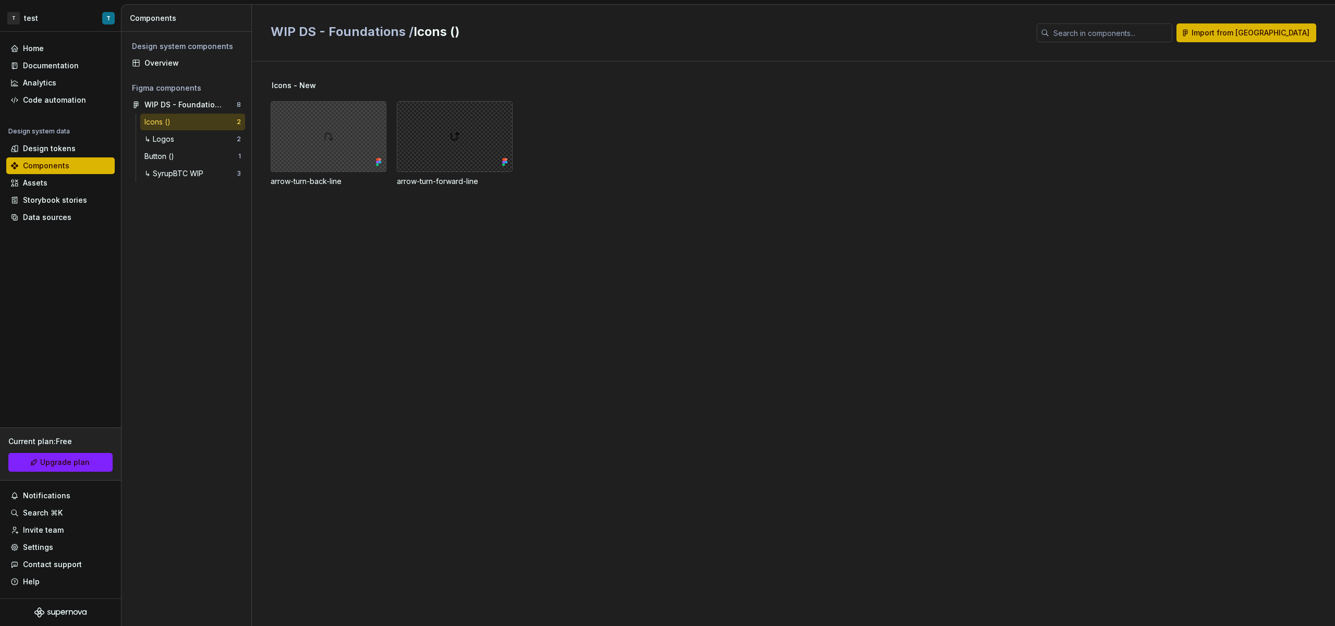
click at [350, 151] on div at bounding box center [329, 136] width 116 height 71
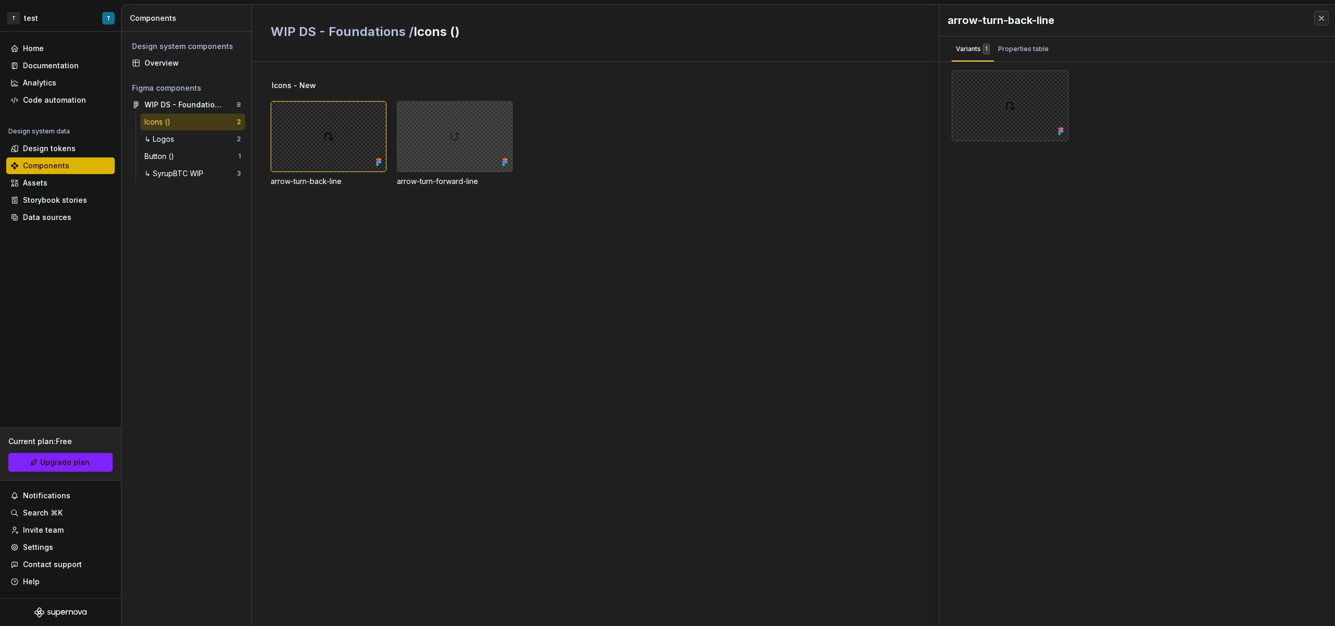
click at [431, 148] on div at bounding box center [455, 136] width 116 height 71
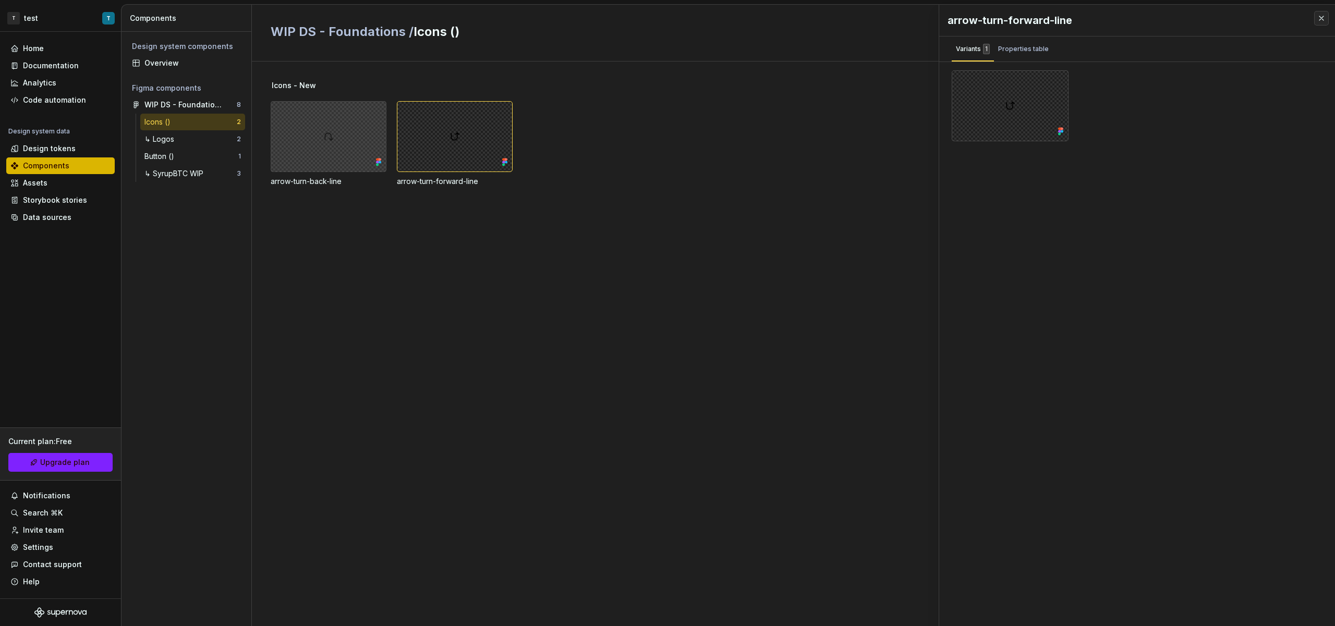
click at [319, 142] on div at bounding box center [329, 136] width 116 height 71
click at [195, 142] on div "↳ Logos" at bounding box center [190, 139] width 92 height 10
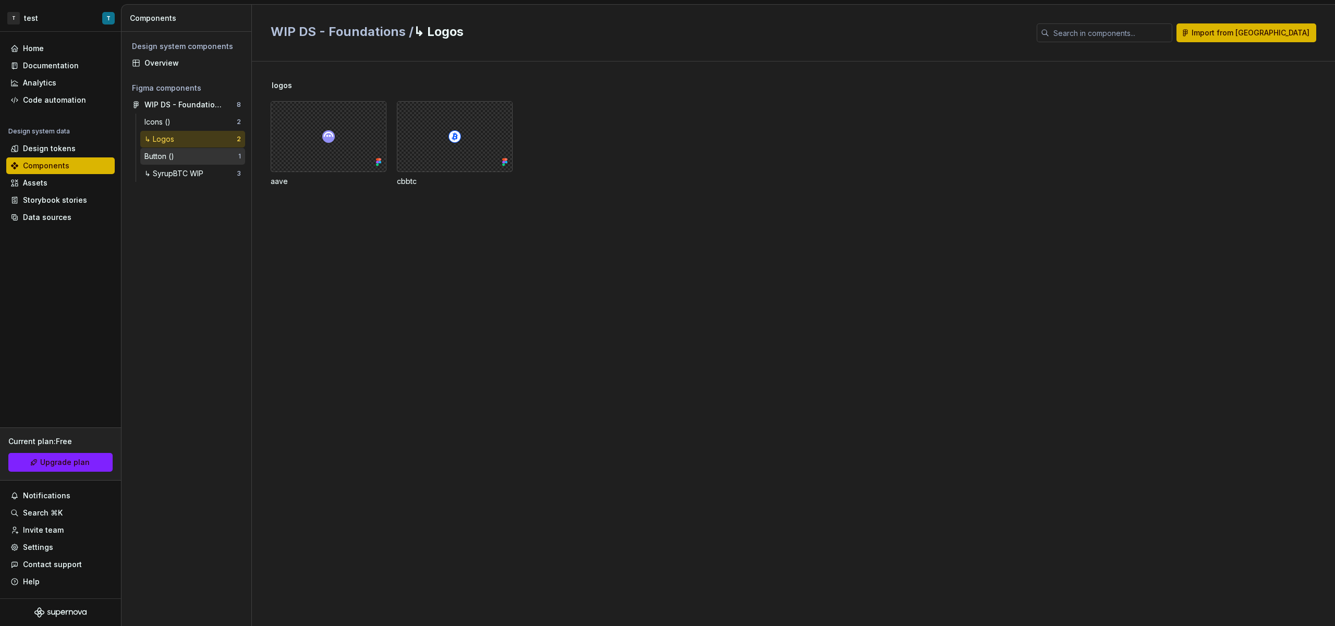
click at [195, 153] on div "Button ()" at bounding box center [191, 156] width 94 height 10
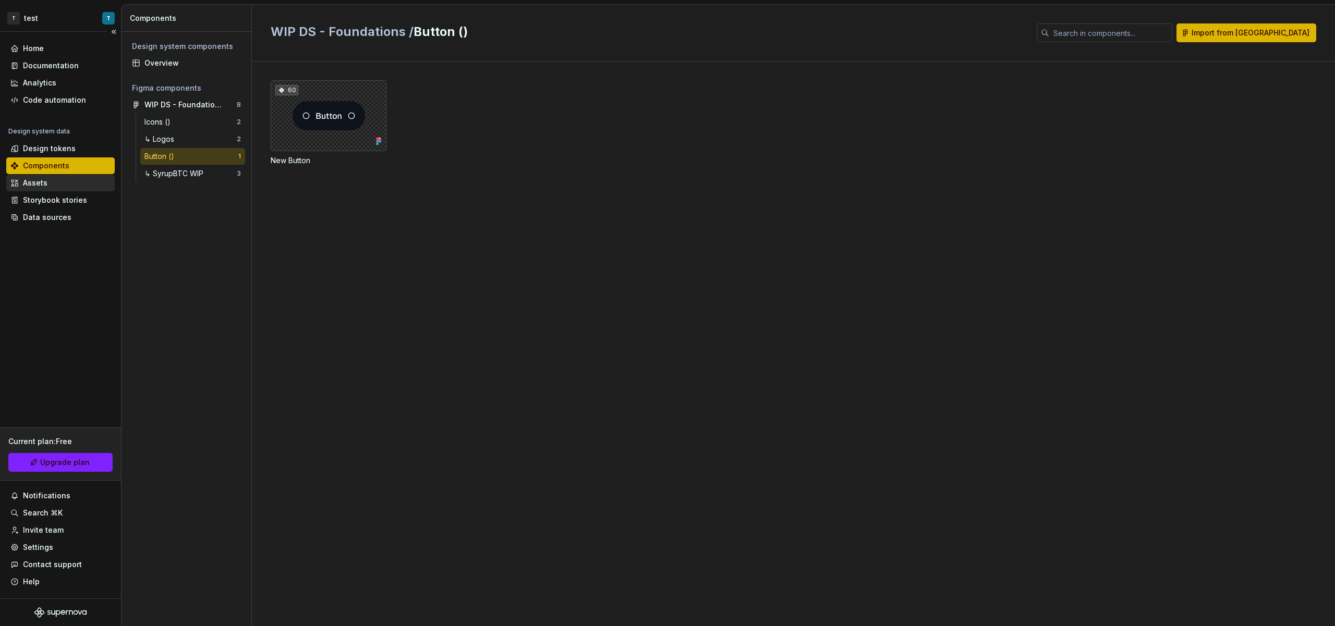
click at [46, 184] on div "Assets" at bounding box center [60, 183] width 100 height 10
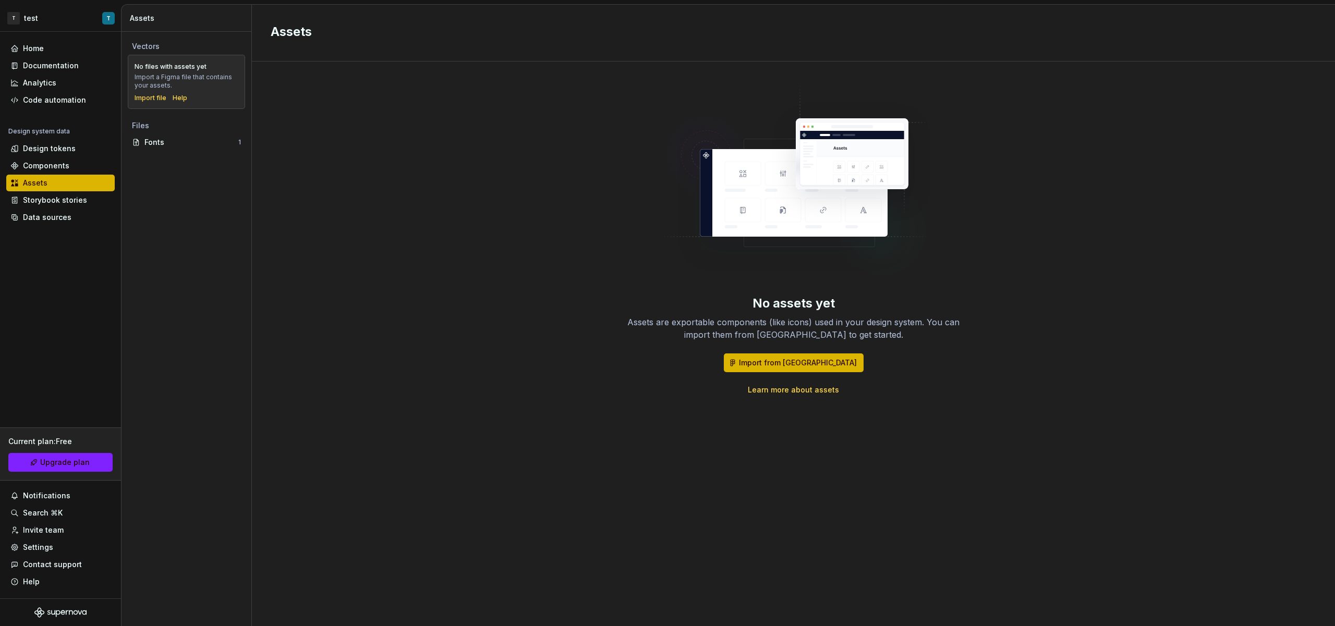
click at [816, 392] on link "Learn more about assets" at bounding box center [793, 390] width 91 height 10
click at [143, 97] on div "Import file" at bounding box center [151, 98] width 32 height 8
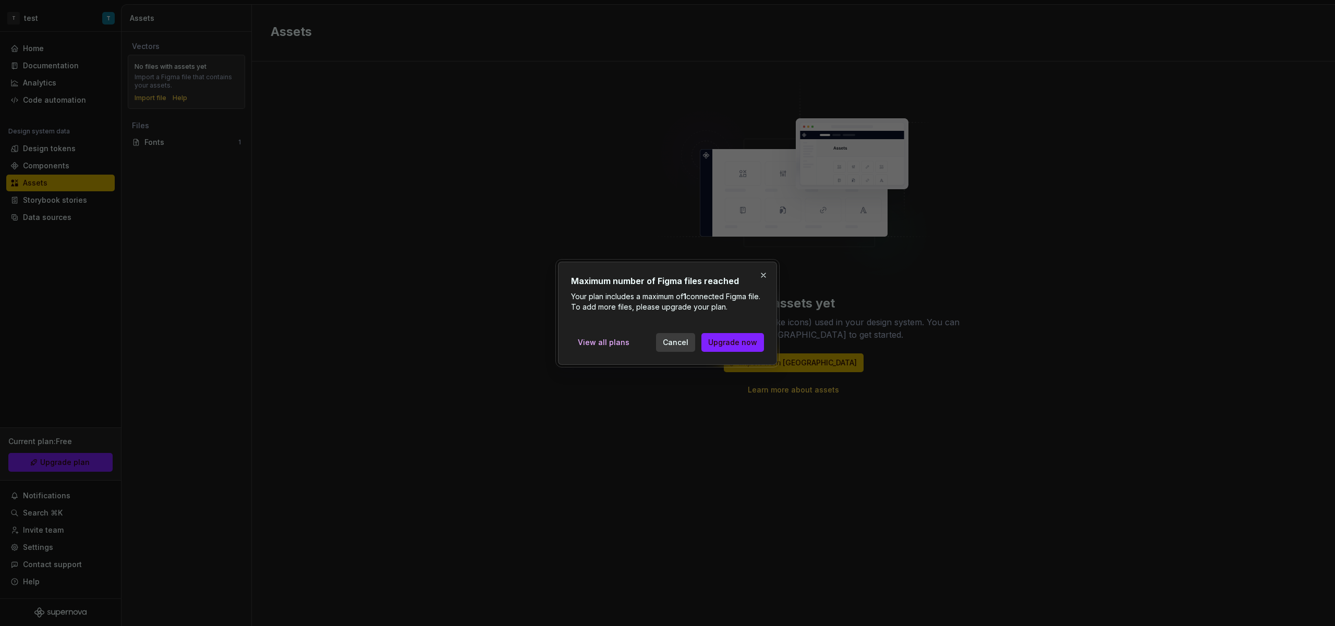
click at [682, 342] on span "Cancel" at bounding box center [676, 342] width 26 height 10
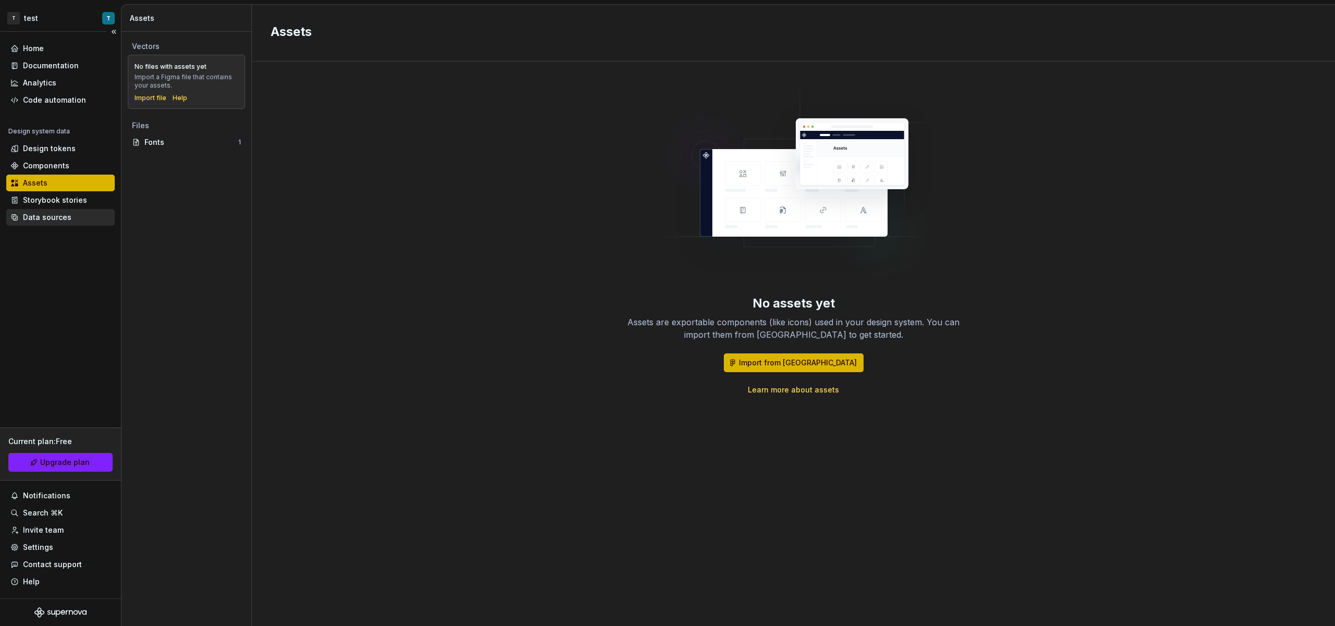
click at [76, 209] on div "Data sources" at bounding box center [60, 217] width 108 height 17
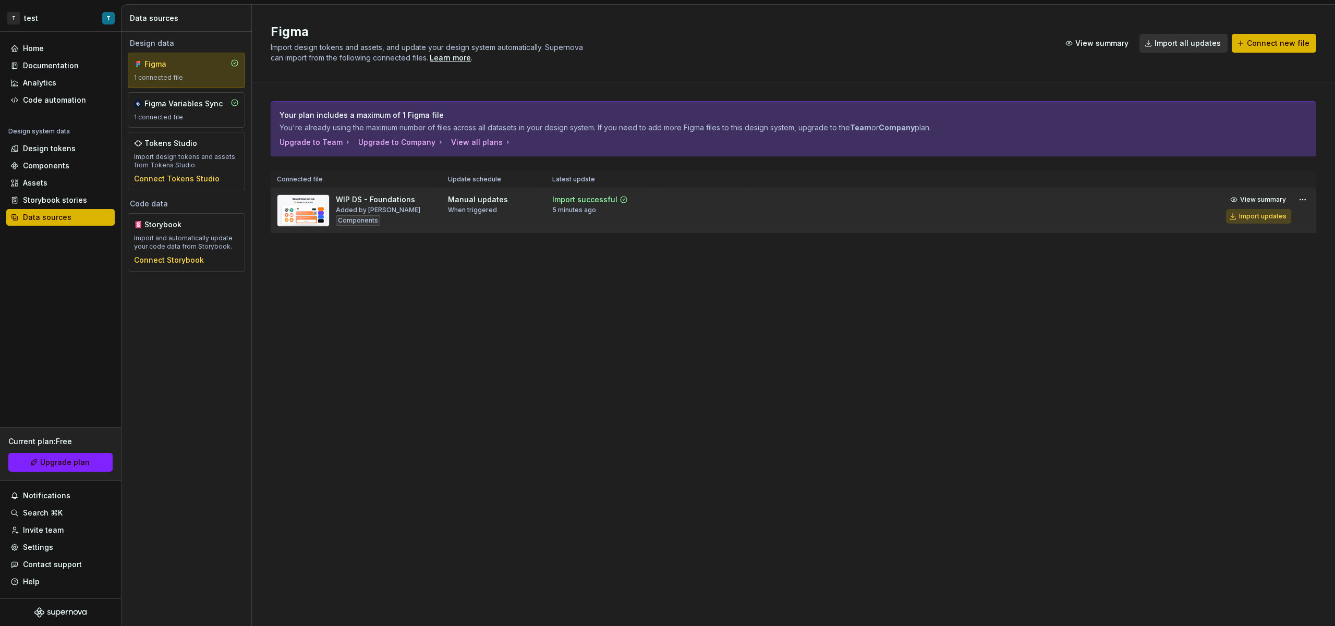
click at [1276, 214] on div "Import updates" at bounding box center [1262, 216] width 47 height 8
click at [1266, 221] on button "Import updates" at bounding box center [1258, 216] width 65 height 15
click at [66, 182] on div "Assets" at bounding box center [60, 183] width 100 height 10
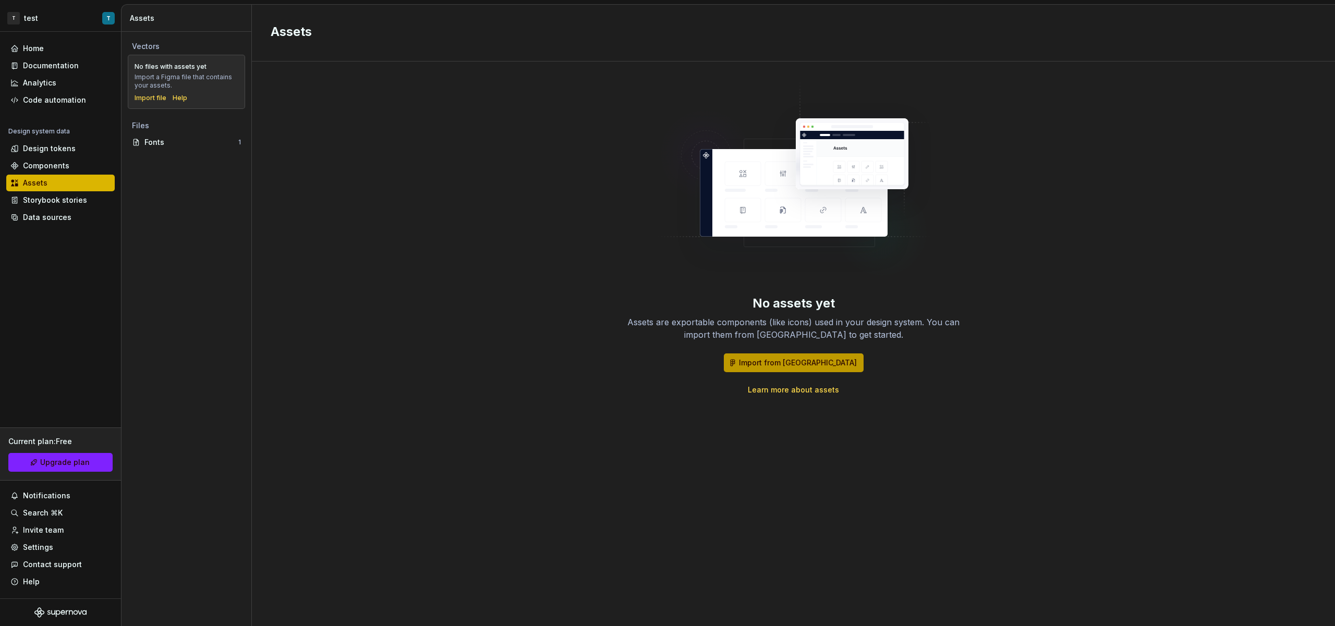
click at [782, 358] on span "Import from [GEOGRAPHIC_DATA]" at bounding box center [798, 363] width 118 height 10
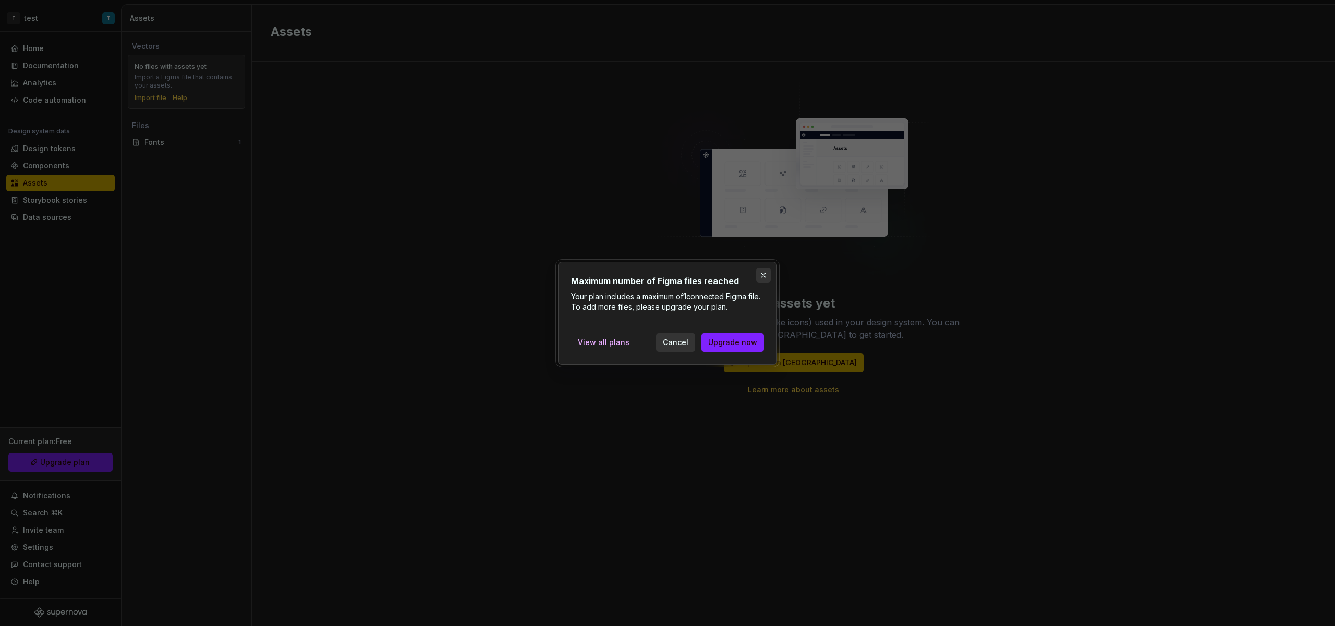
click at [760, 277] on button "button" at bounding box center [763, 275] width 15 height 15
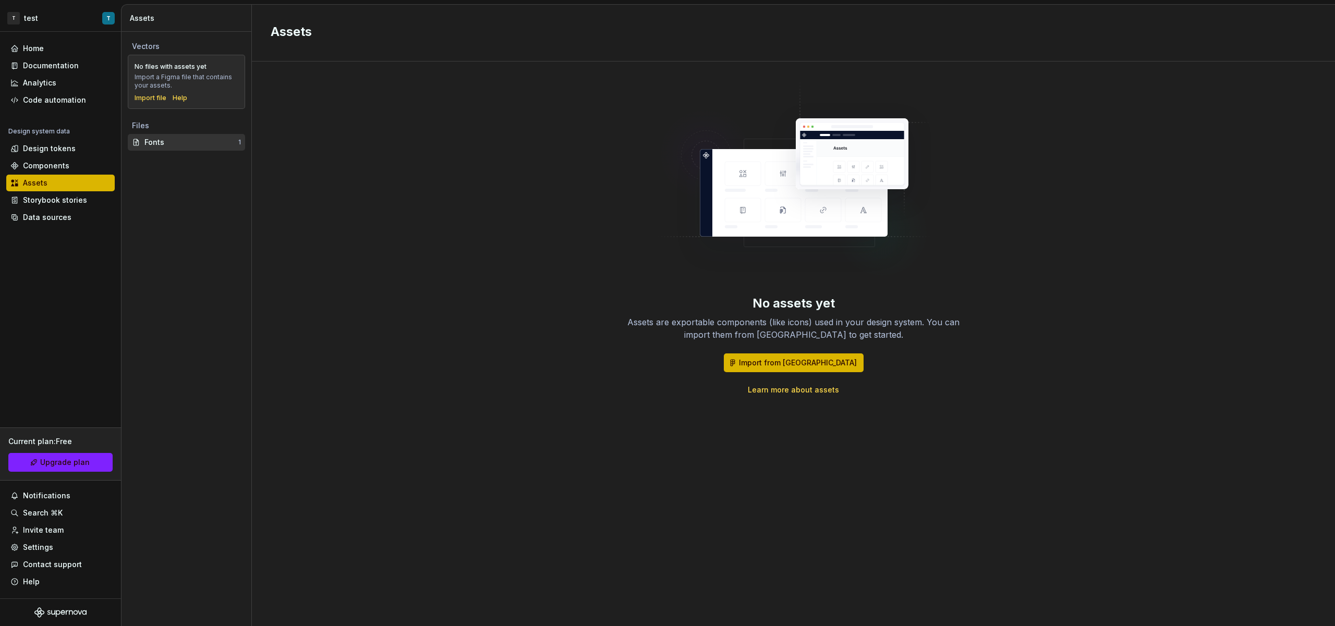
click at [203, 143] on div "Fonts" at bounding box center [191, 142] width 94 height 10
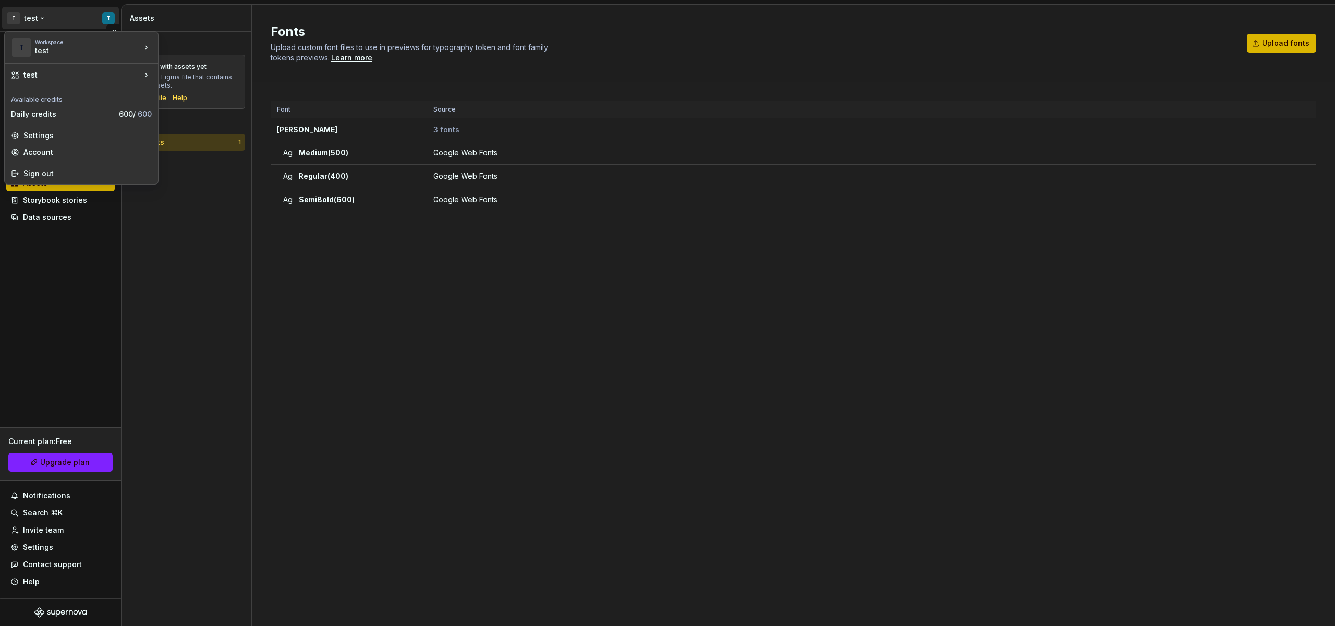
click at [108, 16] on html "T test T Home Documentation Analytics Code automation Design system data Design…" at bounding box center [667, 313] width 1335 height 626
click at [215, 48] on div "MAple" at bounding box center [209, 45] width 68 height 10
